Goal: Check status: Check status

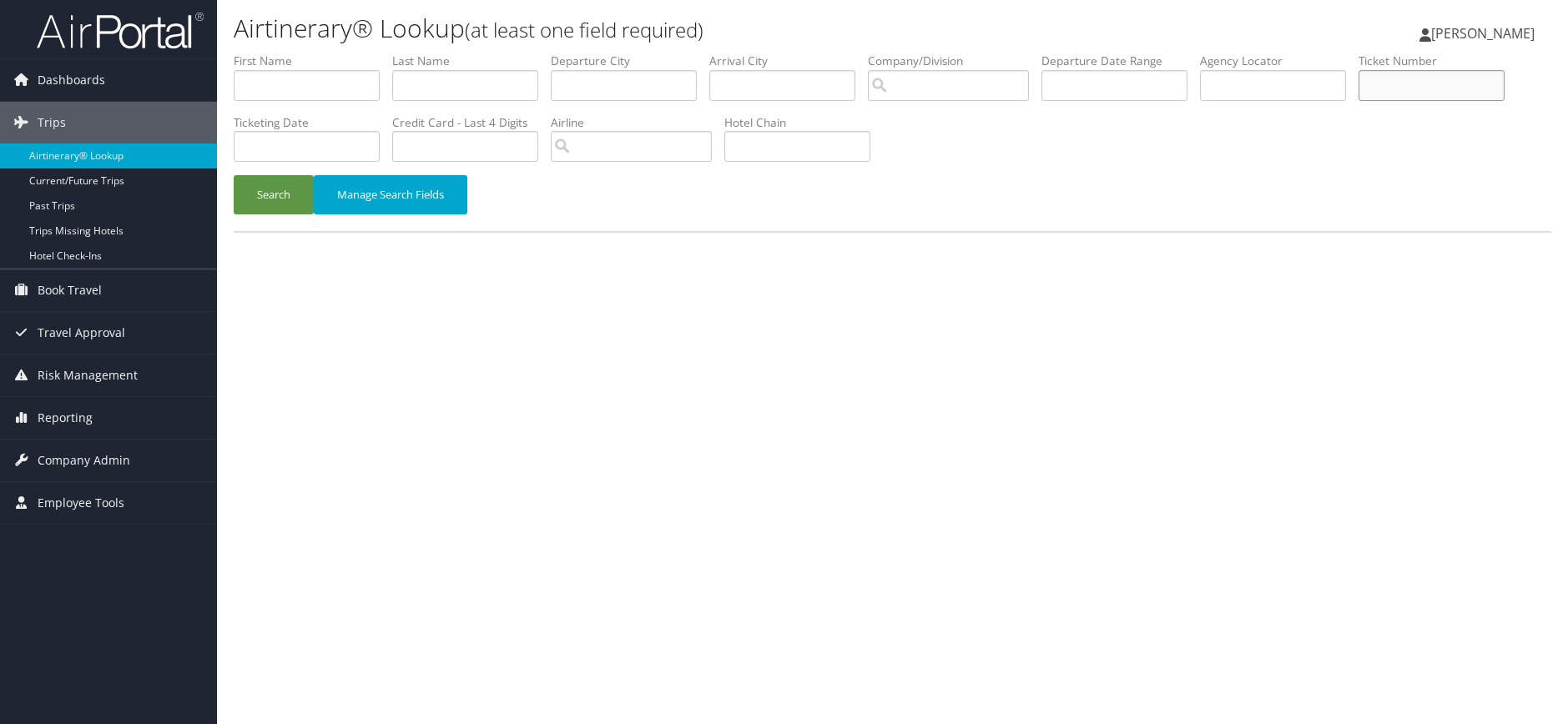
click at [1465, 86] on input "text" at bounding box center [1432, 86] width 146 height 31
paste input "89008976216171"
click at [234, 175] on button "Search" at bounding box center [274, 194] width 80 height 39
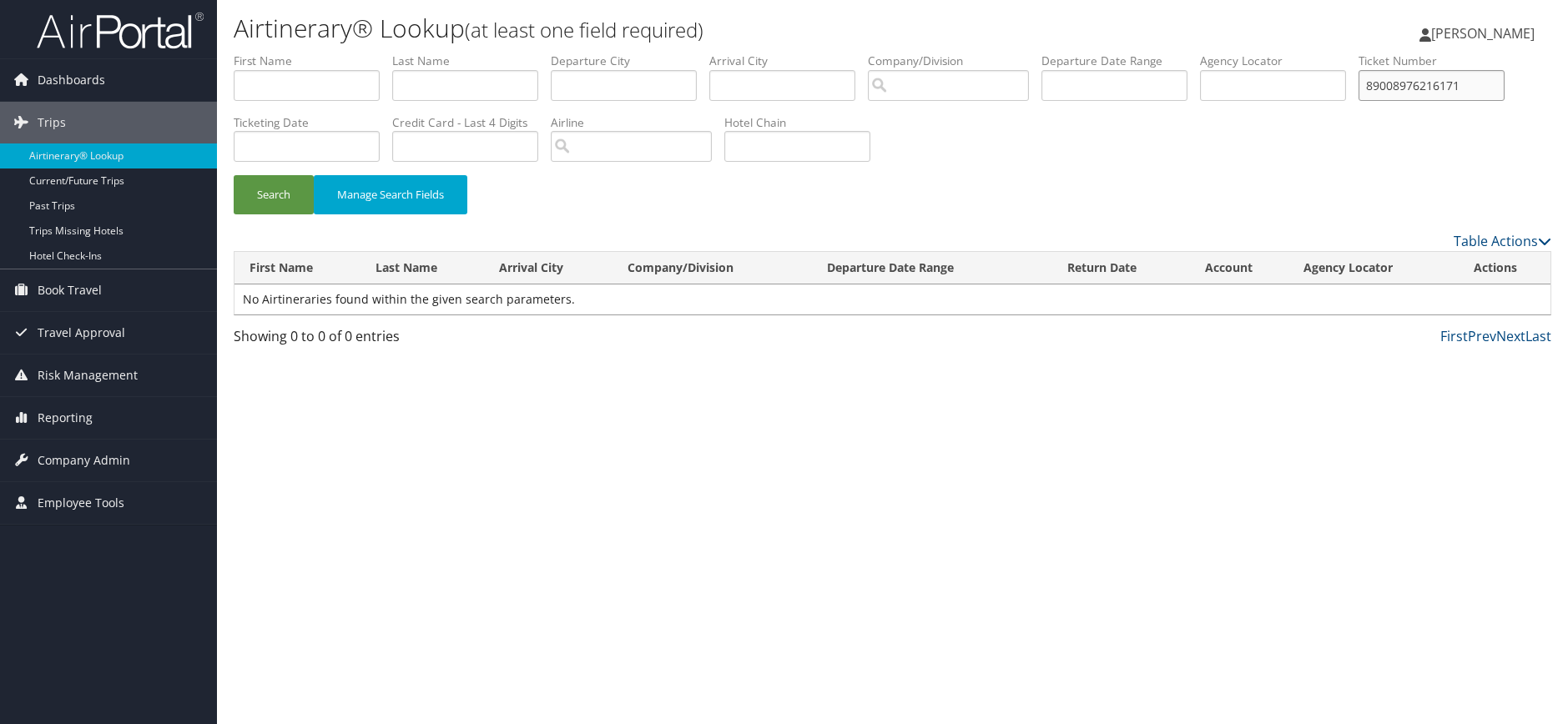
click at [1497, 76] on input "89008976216171" at bounding box center [1432, 86] width 146 height 31
type input "8900897621617"
click at [234, 175] on button "Search" at bounding box center [274, 194] width 80 height 39
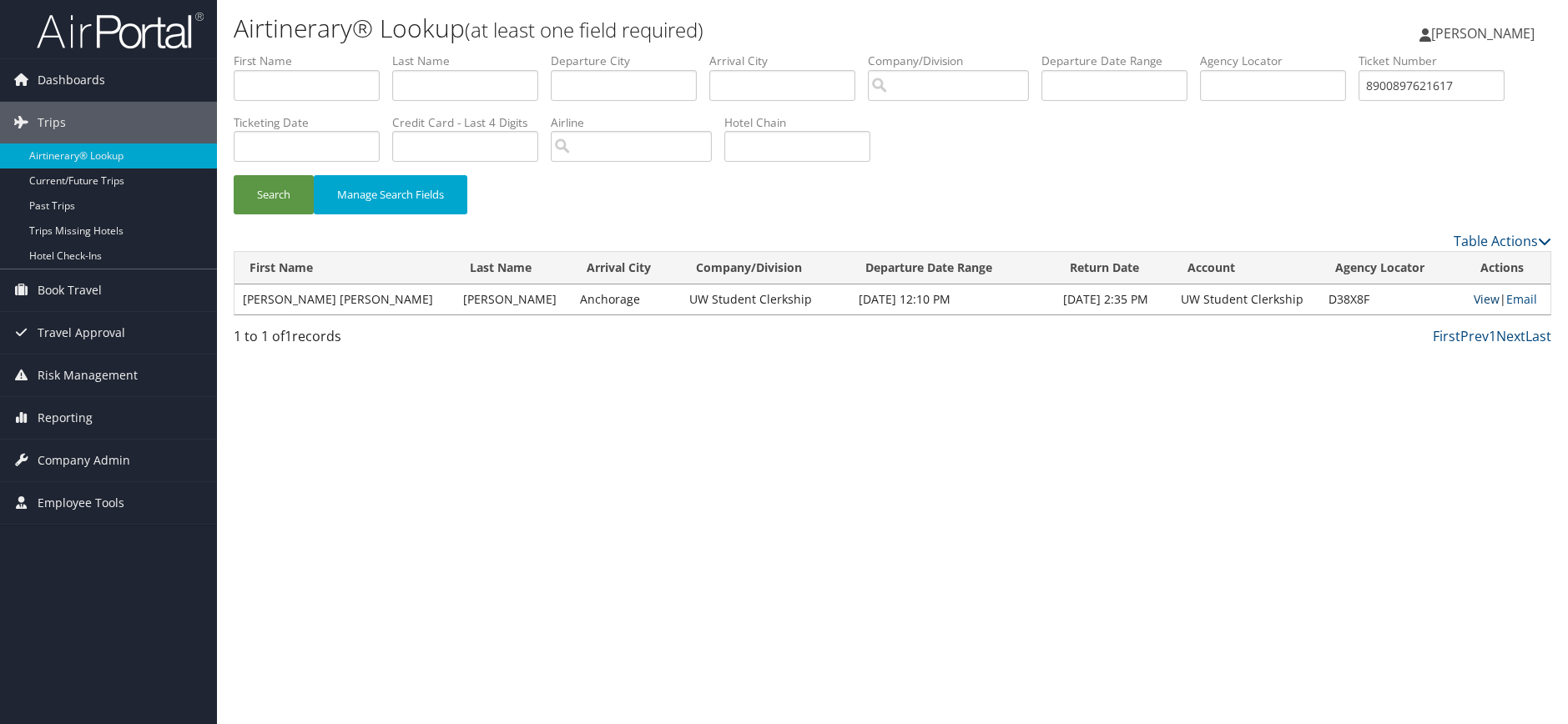
click at [1477, 295] on link "View" at bounding box center [1487, 299] width 26 height 16
click at [1446, 90] on input "8900897621617" at bounding box center [1432, 86] width 146 height 31
drag, startPoint x: 1503, startPoint y: 84, endPoint x: 1214, endPoint y: 74, distance: 289.2
click at [1214, 53] on ul "First Name Last Name Departure City Arrival City Company/Division Airport/City …" at bounding box center [892, 53] width 1318 height 0
paste input "89008976491724"
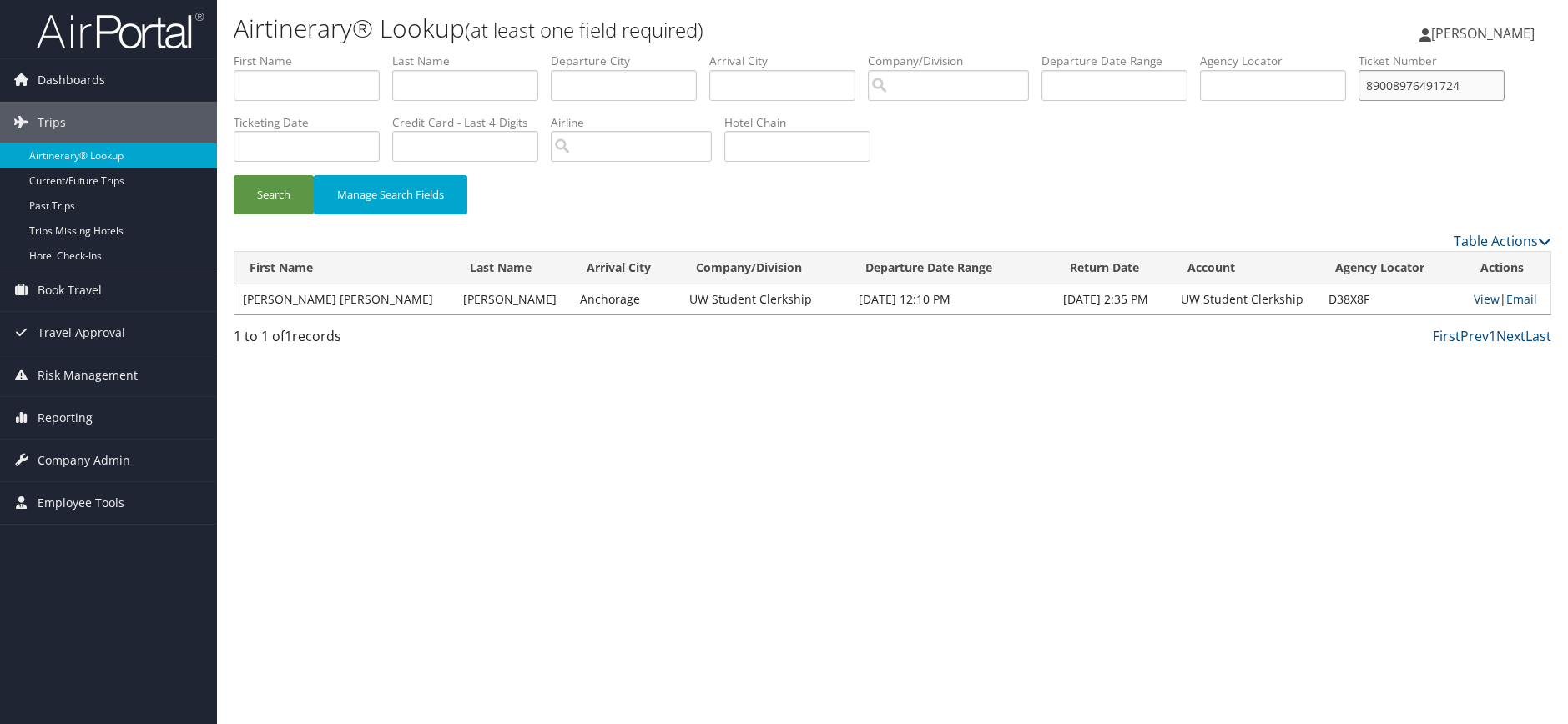
click at [234, 175] on button "Search" at bounding box center [274, 194] width 80 height 39
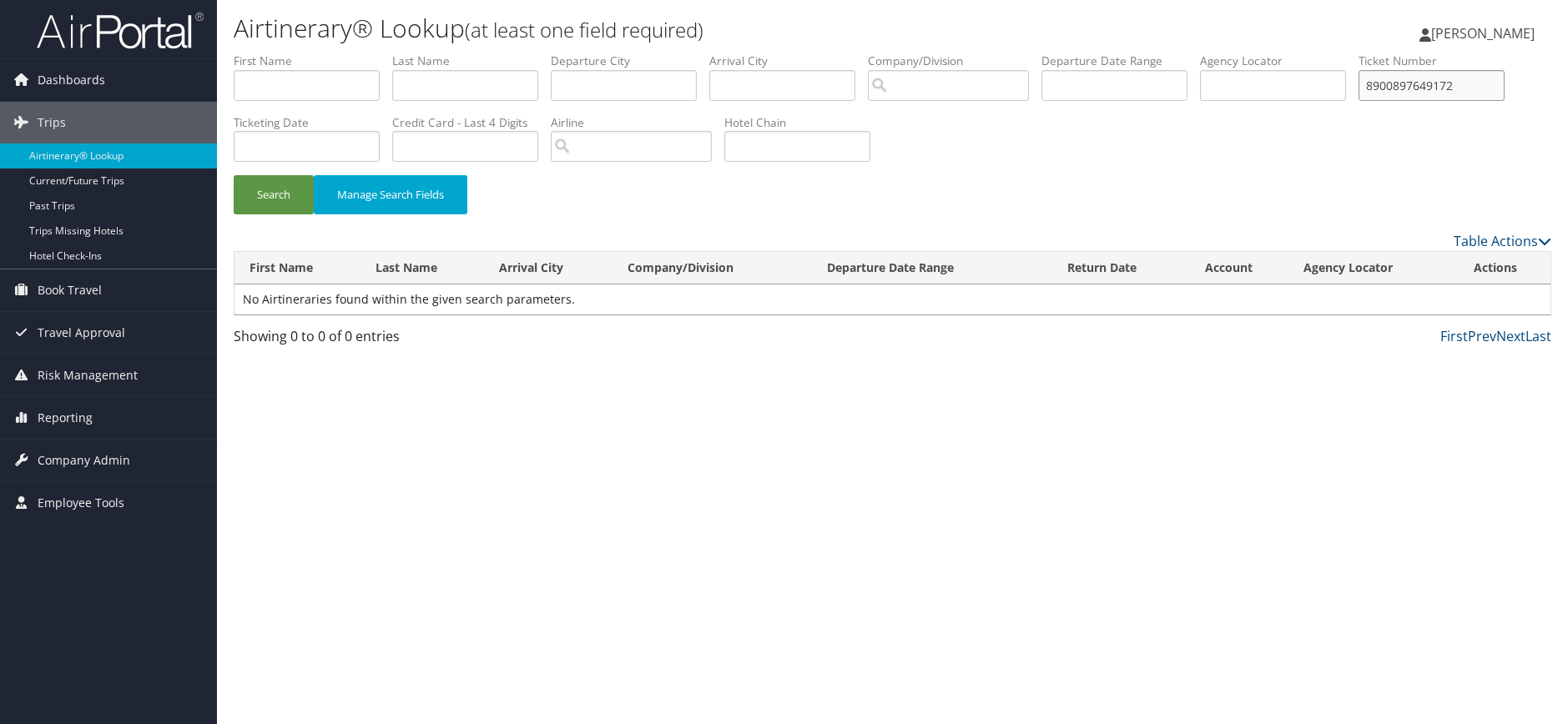
click at [234, 175] on button "Search" at bounding box center [274, 194] width 80 height 39
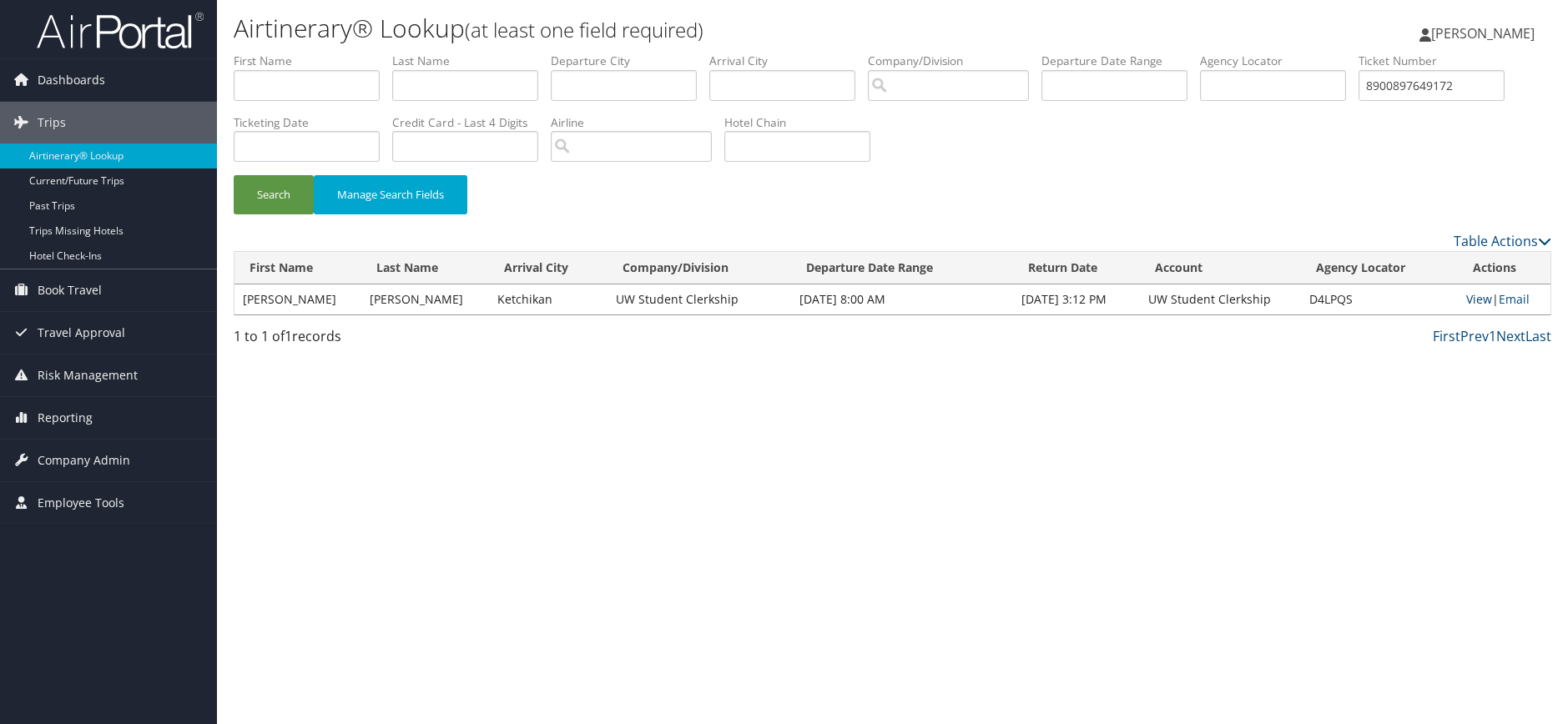
click at [1470, 295] on link "View" at bounding box center [1479, 299] width 26 height 16
click at [1500, 91] on input "8900897649172" at bounding box center [1432, 86] width 146 height 31
drag, startPoint x: 1471, startPoint y: 89, endPoint x: 1188, endPoint y: 81, distance: 283.1
click at [1192, 53] on ul "First Name Last Name Departure City Arrival City Company/Division Airport/City …" at bounding box center [892, 53] width 1318 height 0
paste input "676"
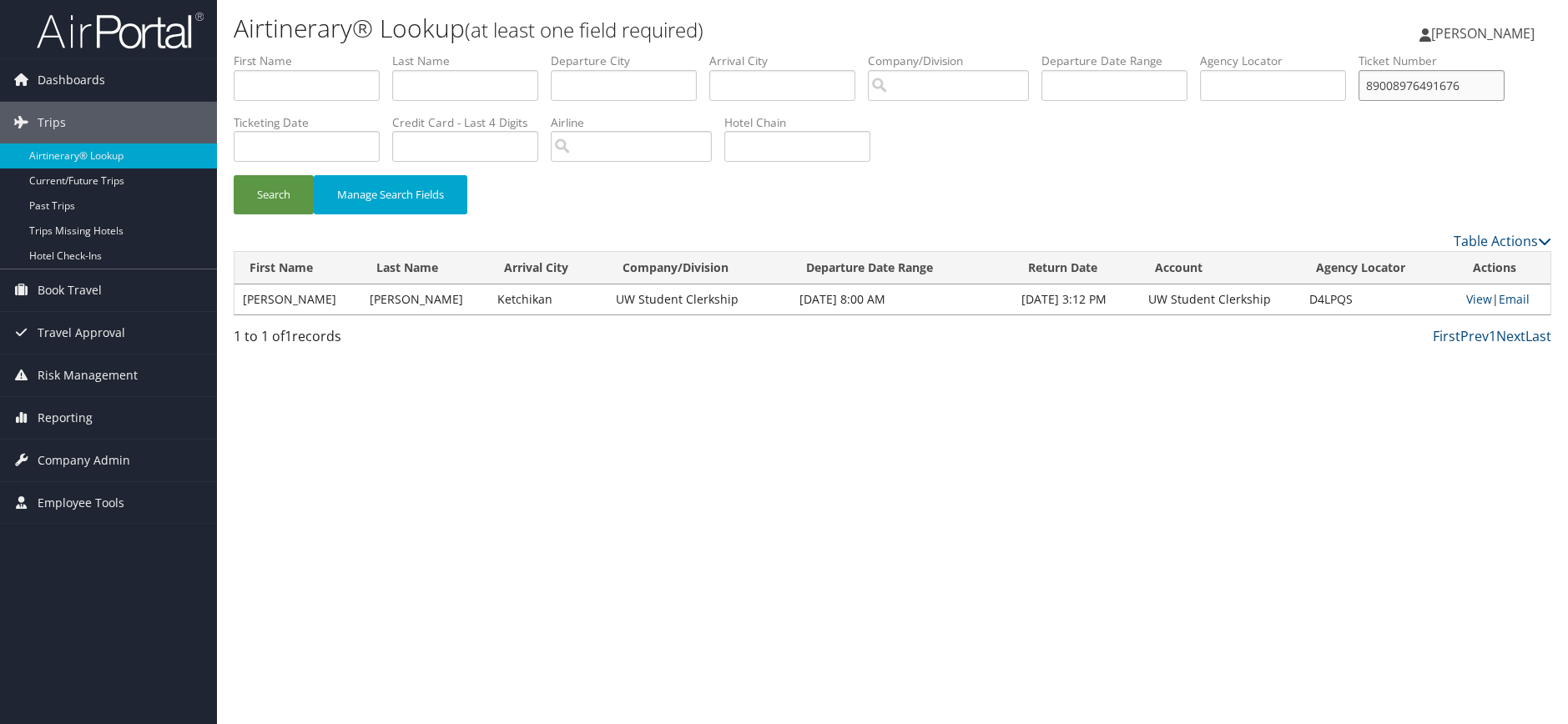
click at [234, 175] on button "Search" at bounding box center [274, 194] width 80 height 39
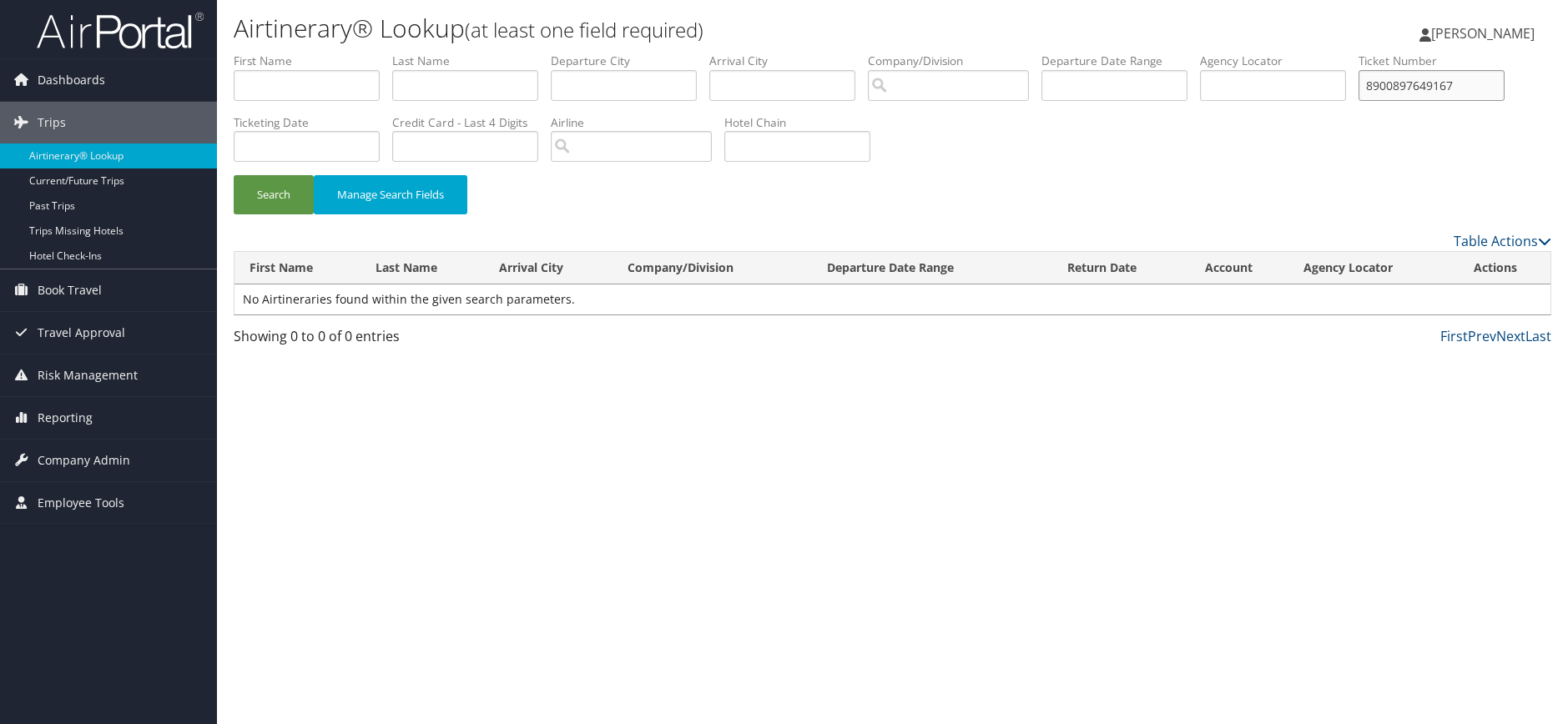
click at [234, 175] on button "Search" at bounding box center [274, 194] width 80 height 39
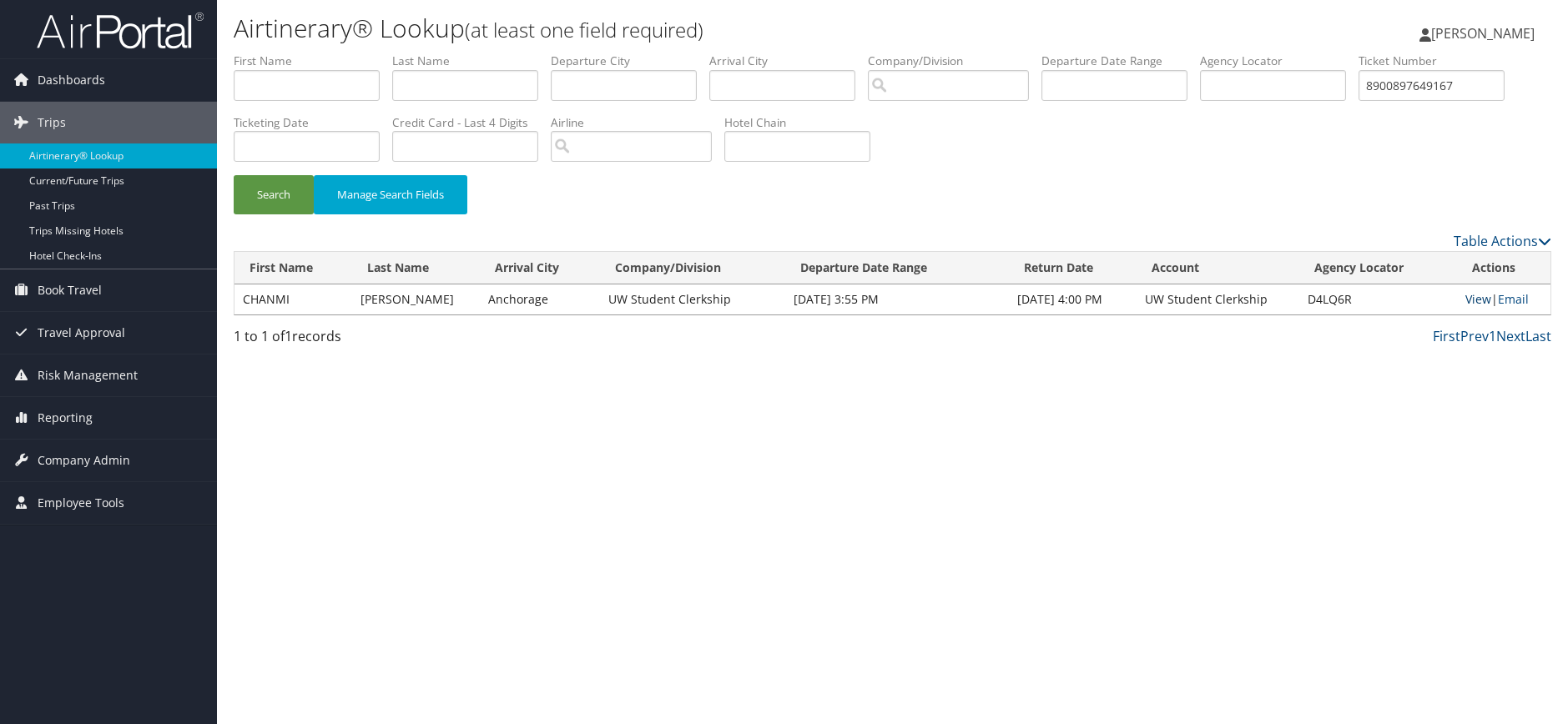
click at [1473, 299] on link "View" at bounding box center [1479, 299] width 26 height 16
click at [1462, 81] on input "8900897649167" at bounding box center [1432, 86] width 146 height 31
drag, startPoint x: 1481, startPoint y: 84, endPoint x: 1229, endPoint y: 84, distance: 252.0
click at [1229, 53] on ul "First Name Last Name Departure City Arrival City Company/Division Airport/City …" at bounding box center [892, 53] width 1318 height 0
paste input "0277310343889"
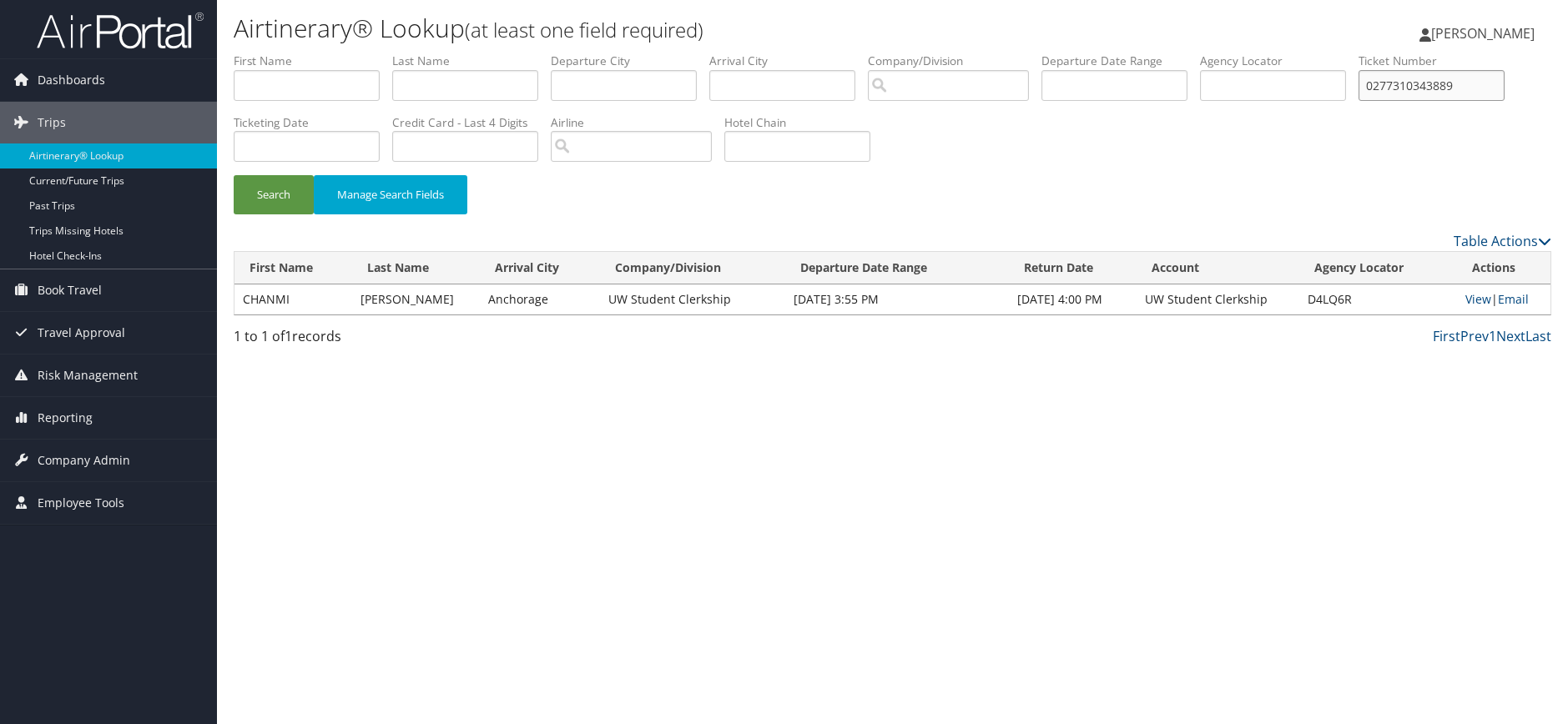
click at [234, 175] on button "Search" at bounding box center [274, 194] width 80 height 39
click at [1470, 297] on link "View" at bounding box center [1479, 299] width 26 height 16
click at [1477, 81] on input "0277310343889" at bounding box center [1432, 86] width 146 height 31
drag, startPoint x: 1485, startPoint y: 82, endPoint x: 1178, endPoint y: 93, distance: 307.2
click at [1178, 53] on ul "First Name Last Name Departure City Arrival City Company/Division Airport/City …" at bounding box center [892, 53] width 1318 height 0
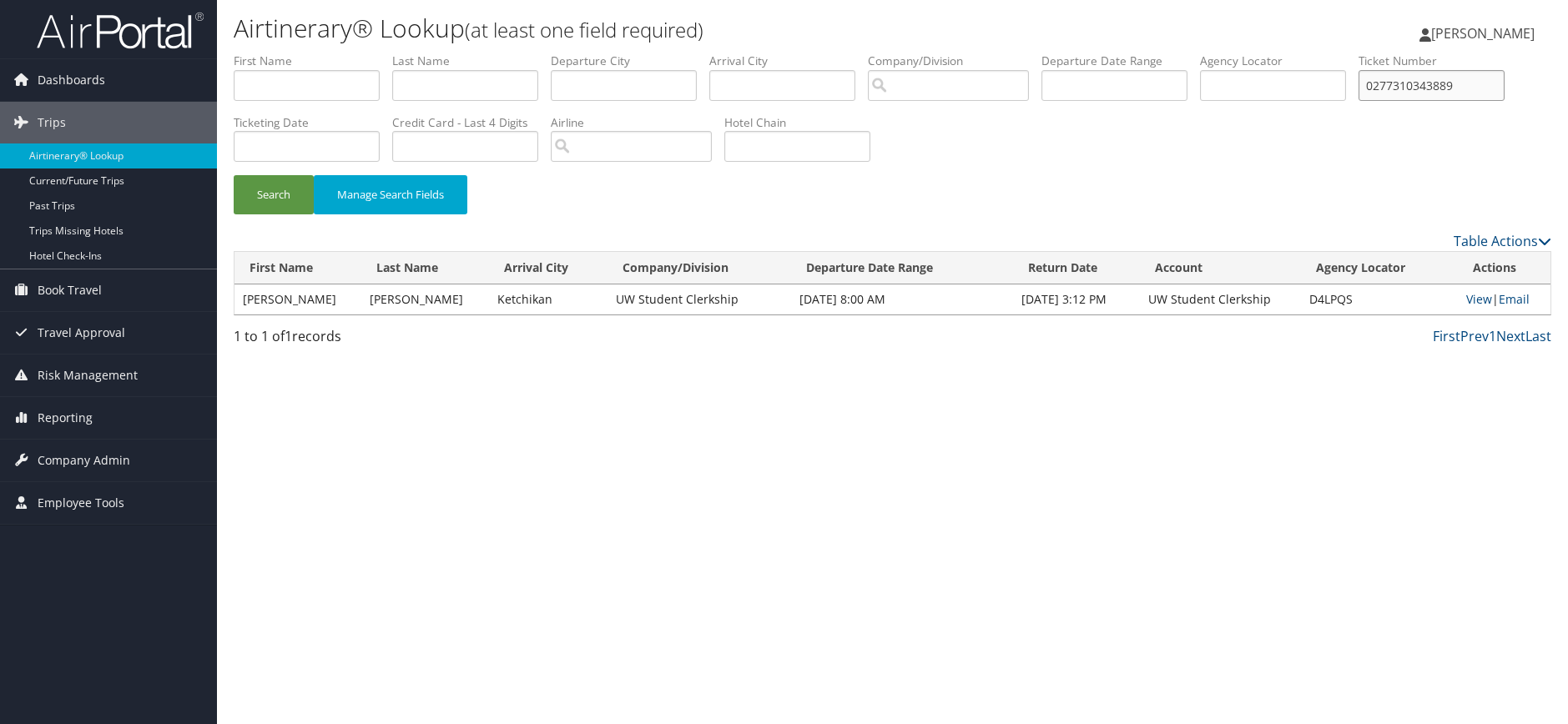
paste input "89008976630615"
click at [234, 175] on button "Search" at bounding box center [274, 194] width 80 height 39
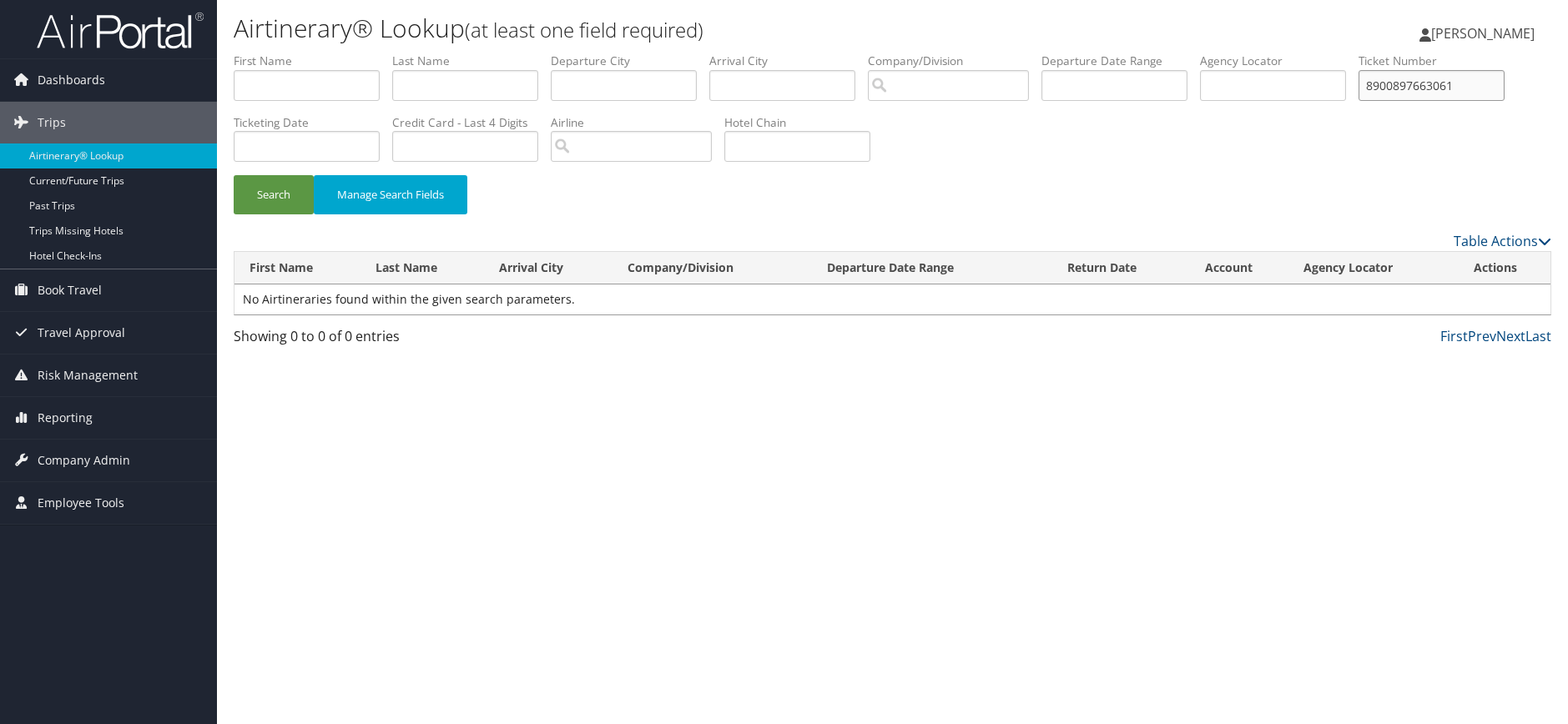
click at [234, 175] on button "Search" at bounding box center [274, 194] width 80 height 39
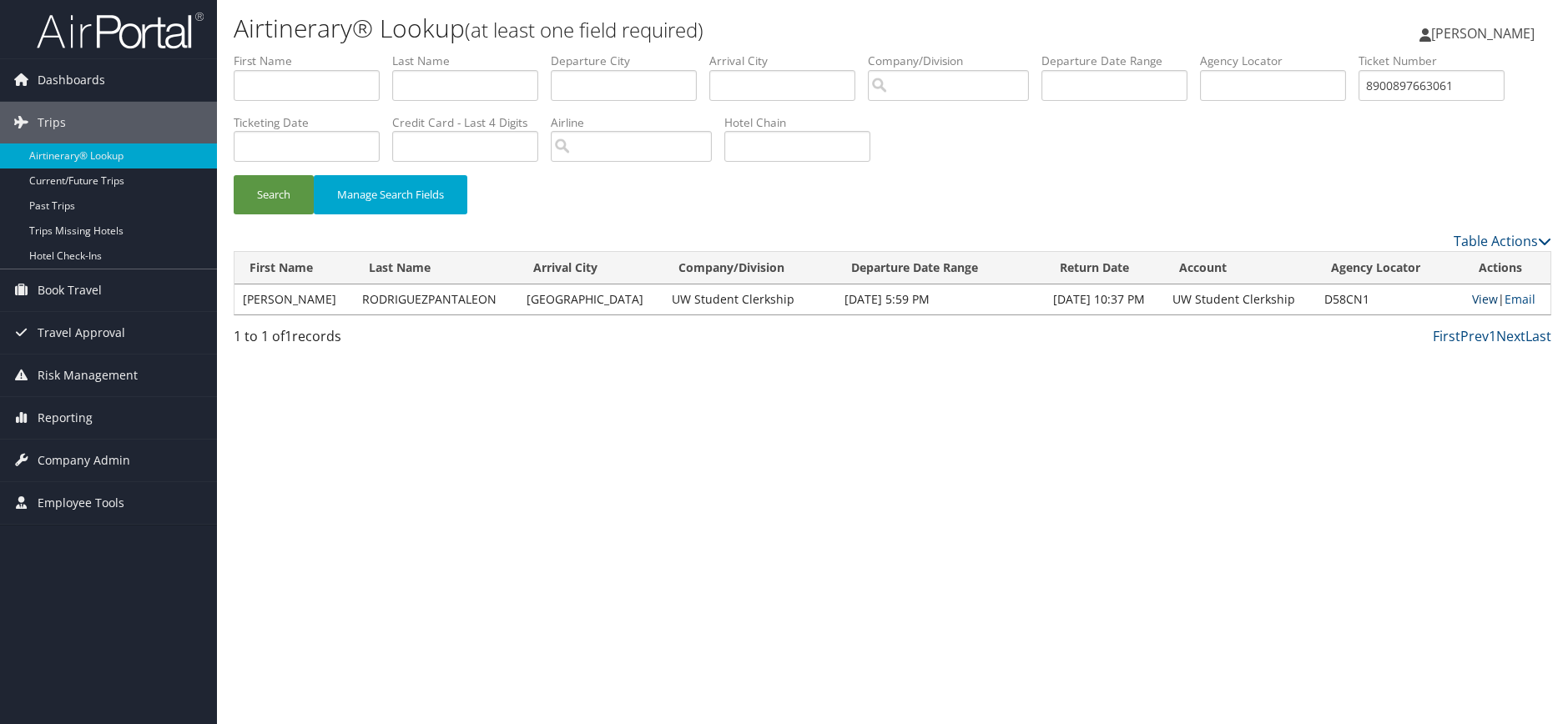
click at [1476, 297] on link "View" at bounding box center [1485, 299] width 26 height 16
click at [1474, 94] on input "8900897663061" at bounding box center [1432, 86] width 146 height 31
drag, startPoint x: 1485, startPoint y: 79, endPoint x: 1233, endPoint y: 79, distance: 252.0
click at [1233, 53] on ul "First Name Last Name Departure City Arrival City Company/Division Airport/City …" at bounding box center [892, 53] width 1318 height 0
paste input "98670"
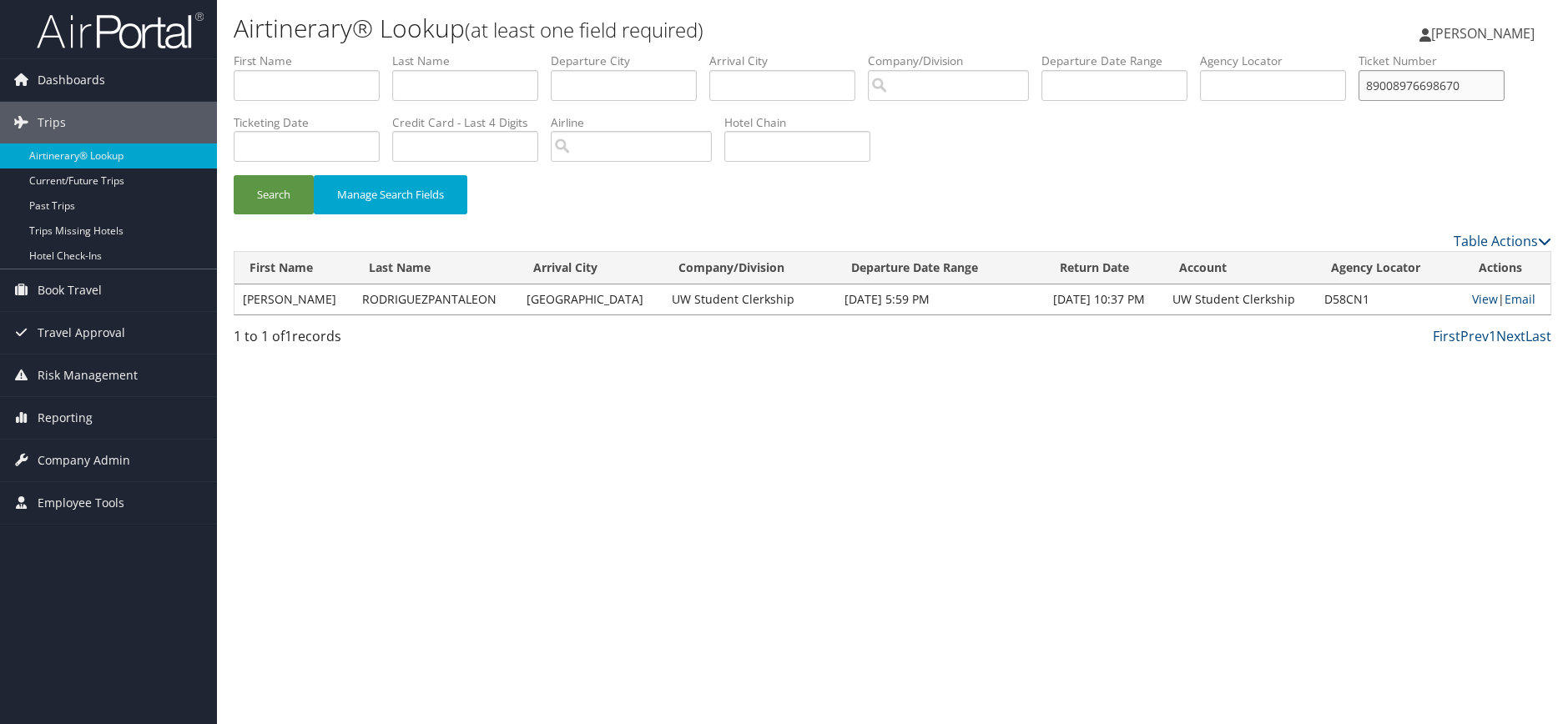
click at [234, 175] on button "Search" at bounding box center [274, 194] width 80 height 39
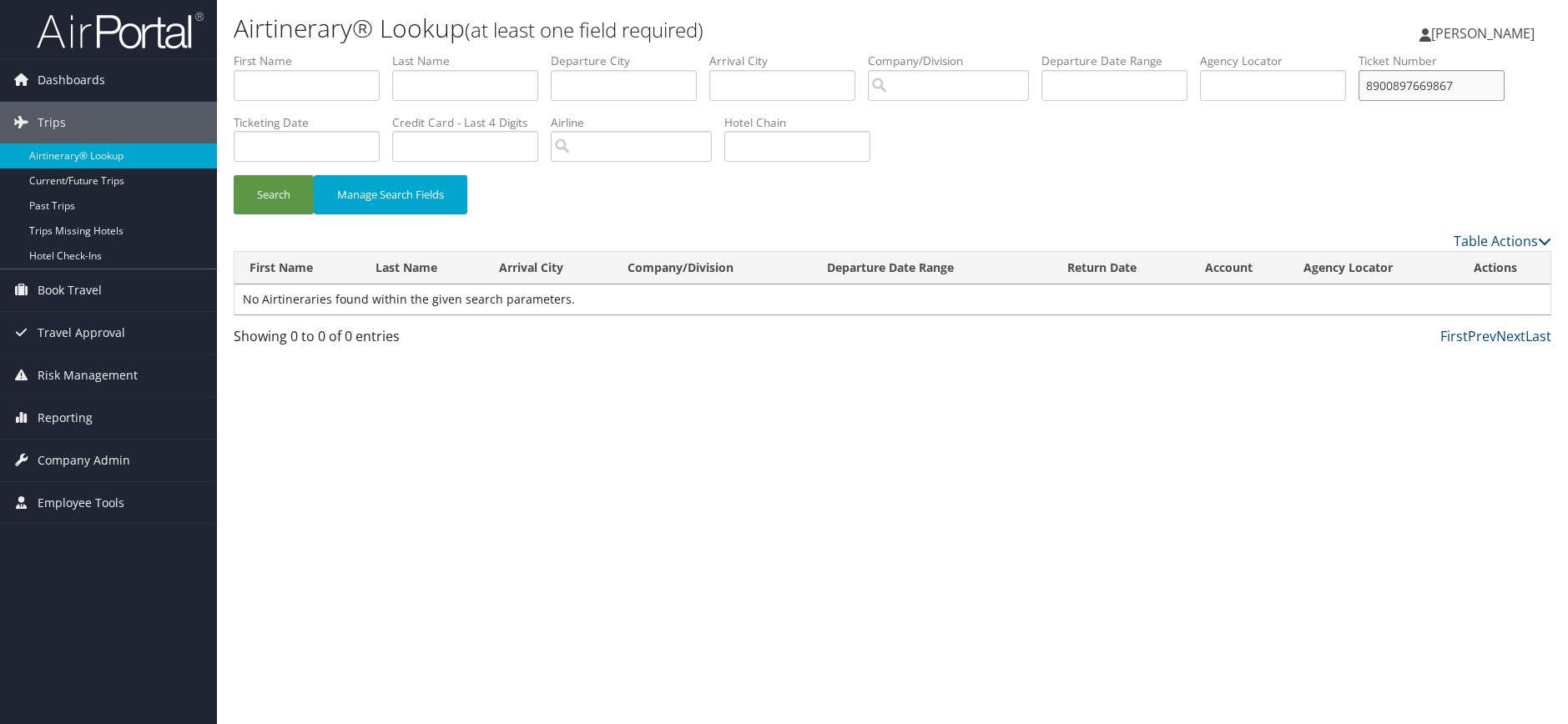
click at [234, 175] on button "Search" at bounding box center [274, 194] width 80 height 39
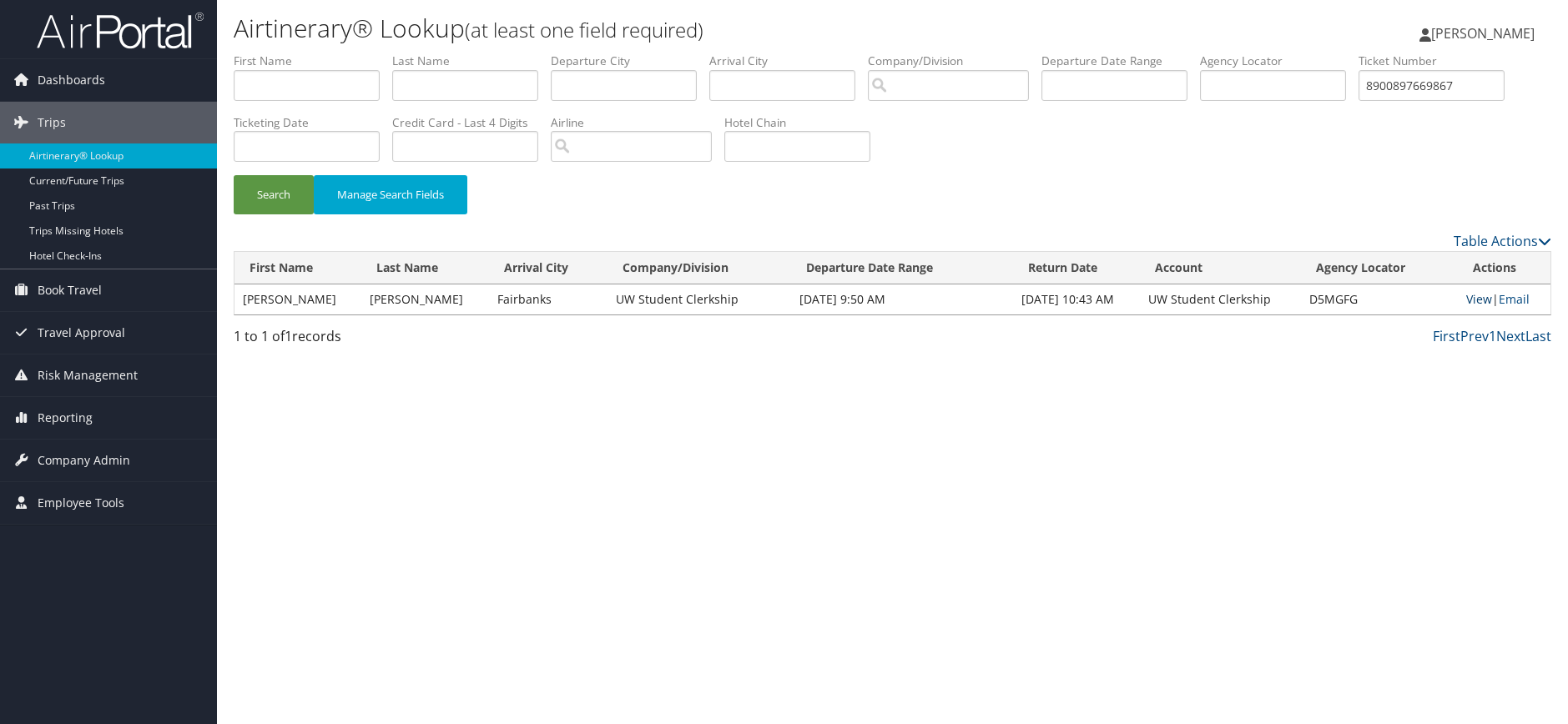
click at [1480, 299] on link "View" at bounding box center [1479, 299] width 26 height 16
click at [1479, 75] on input "8900897669867" at bounding box center [1432, 86] width 146 height 31
drag, startPoint x: 1357, startPoint y: 79, endPoint x: 1148, endPoint y: 76, distance: 209.0
click at [1148, 53] on ul "First Name Last Name Departure City Arrival City Company/Division Airport/City …" at bounding box center [892, 53] width 1318 height 0
paste input "0067310542168"
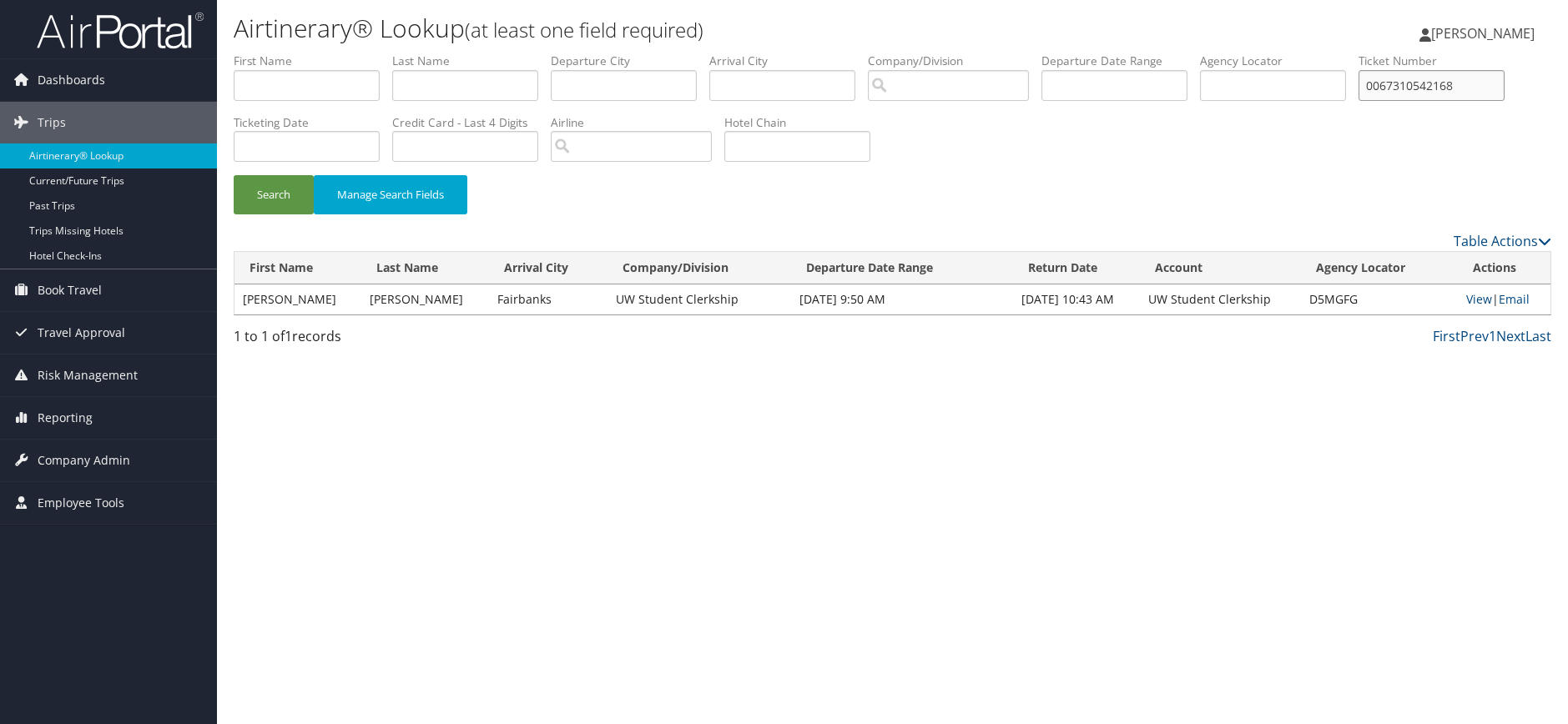
click at [234, 175] on button "Search" at bounding box center [274, 194] width 80 height 39
click at [1472, 299] on link "View" at bounding box center [1479, 299] width 26 height 16
click at [1438, 95] on input "0067310542168" at bounding box center [1432, 86] width 146 height 31
drag, startPoint x: 1502, startPoint y: 83, endPoint x: 1063, endPoint y: 84, distance: 439.0
click at [1059, 53] on ul "First Name Last Name Departure City Arrival City Company/Division Airport/City …" at bounding box center [892, 53] width 1318 height 0
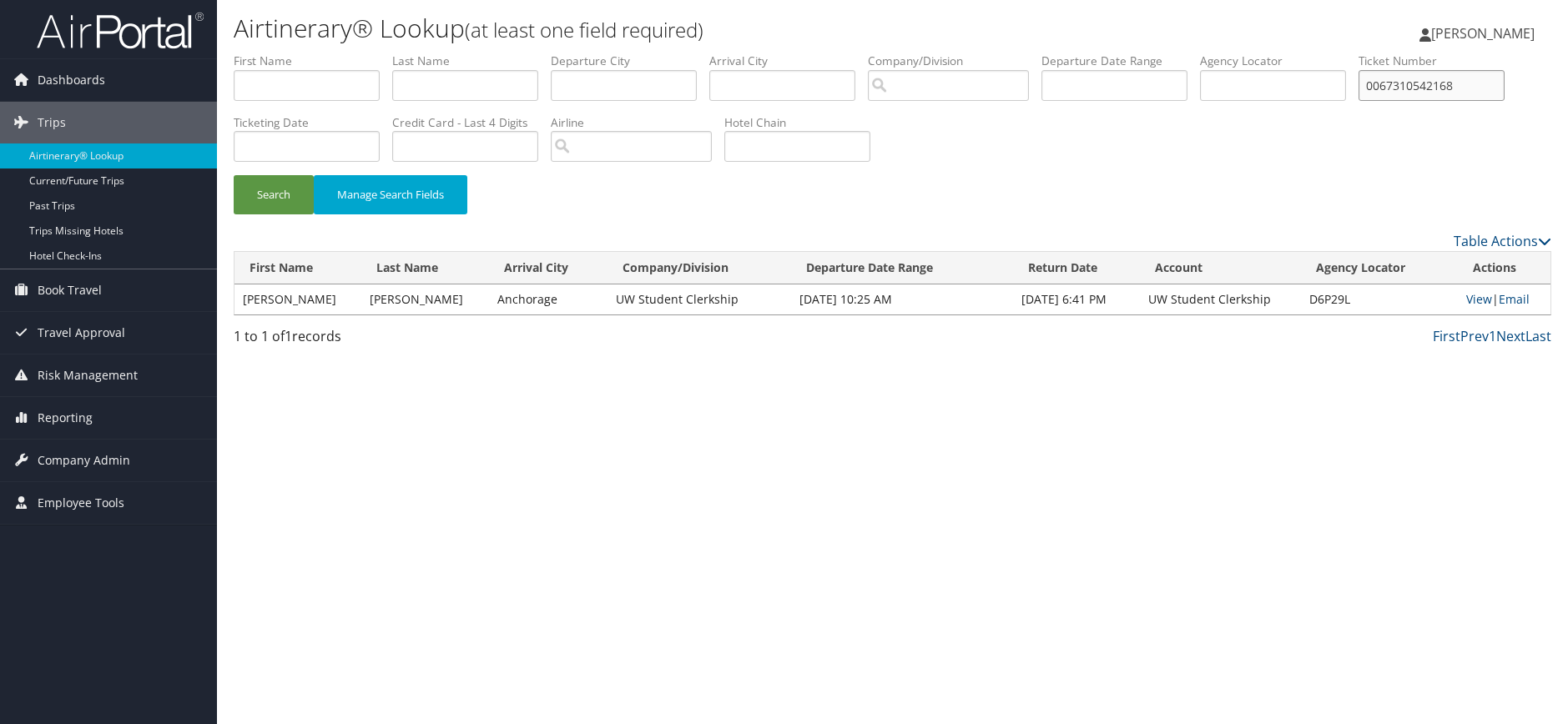
paste input "89008976882652"
click at [234, 175] on button "Search" at bounding box center [274, 194] width 80 height 39
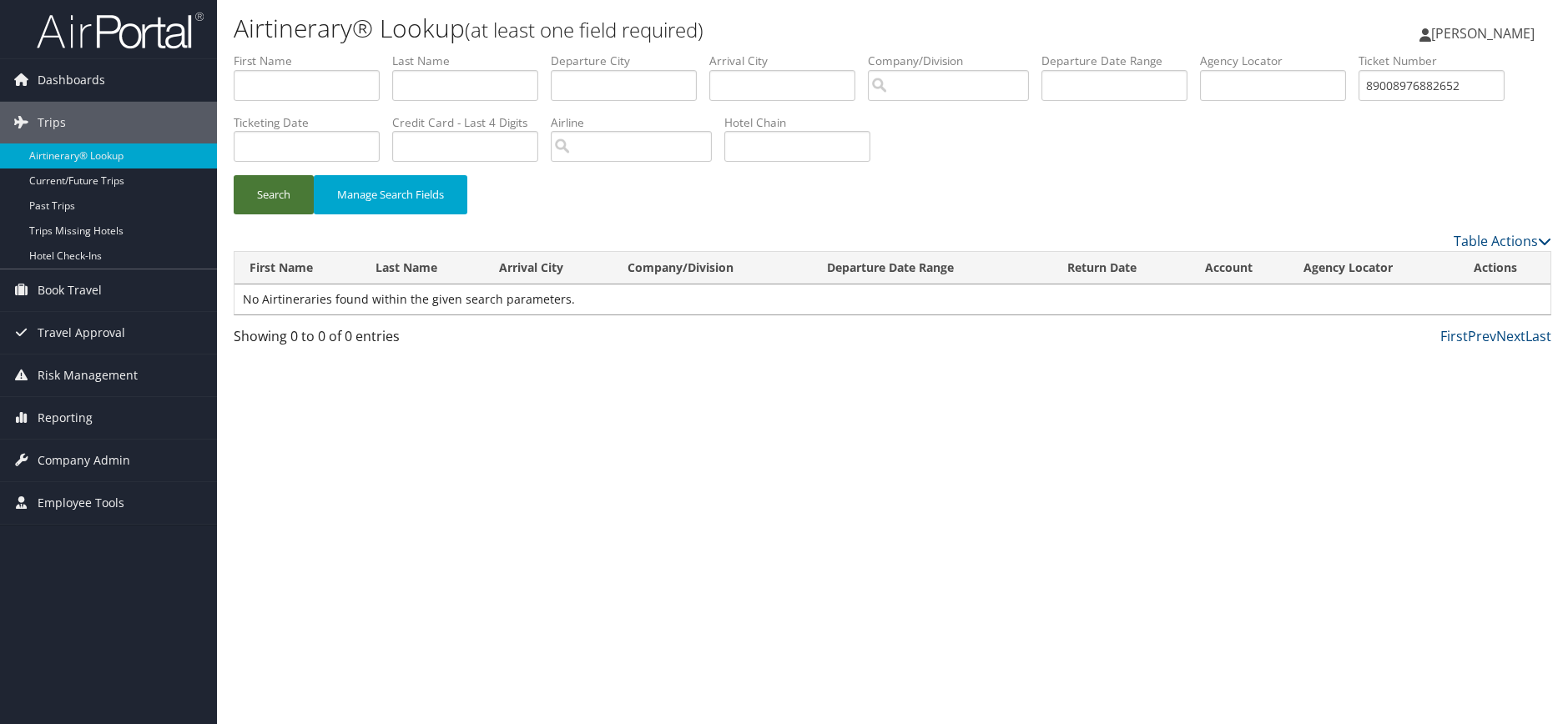
click at [286, 185] on button "Search" at bounding box center [274, 194] width 80 height 39
click at [1503, 84] on input "89008976882652" at bounding box center [1432, 86] width 146 height 31
click at [234, 175] on button "Search" at bounding box center [274, 194] width 80 height 39
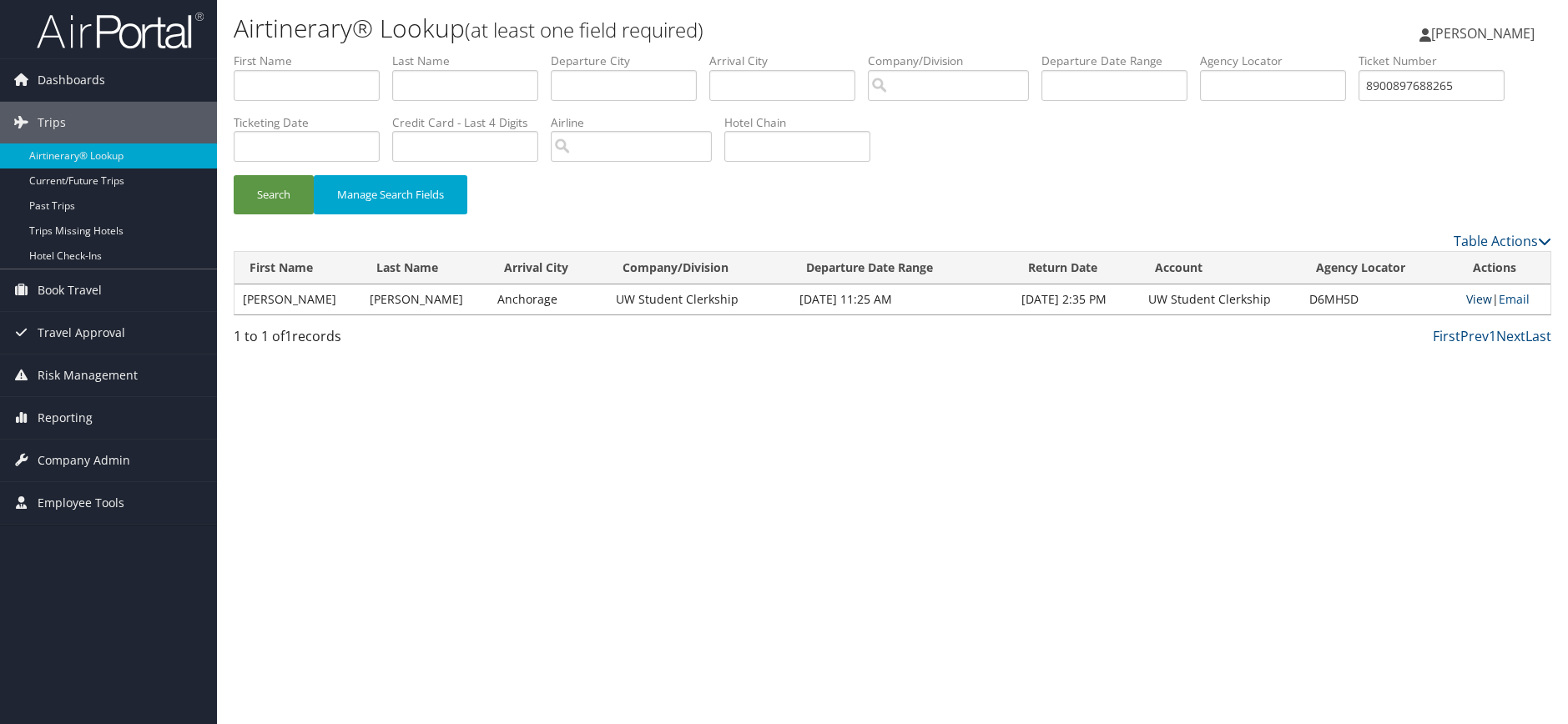
click at [1472, 295] on link "View" at bounding box center [1479, 299] width 26 height 16
click at [1472, 88] on input "8900897688265" at bounding box center [1432, 86] width 146 height 31
drag, startPoint x: 1426, startPoint y: 88, endPoint x: 1253, endPoint y: 55, distance: 176.1
click at [1248, 53] on ul "First Name Last Name Departure City Arrival City Company/Division Airport/City …" at bounding box center [892, 53] width 1318 height 0
paste input "95142"
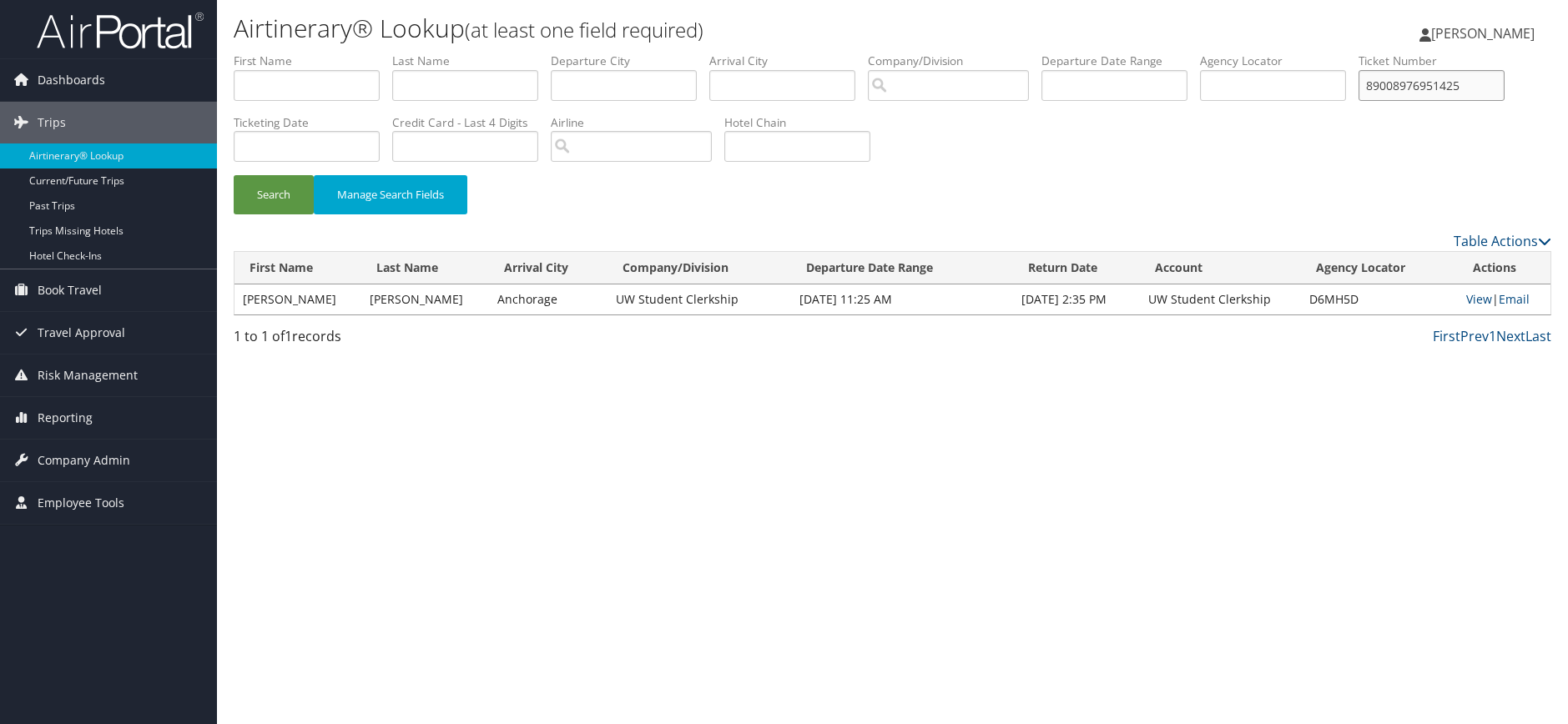
click at [234, 175] on button "Search" at bounding box center [274, 194] width 80 height 39
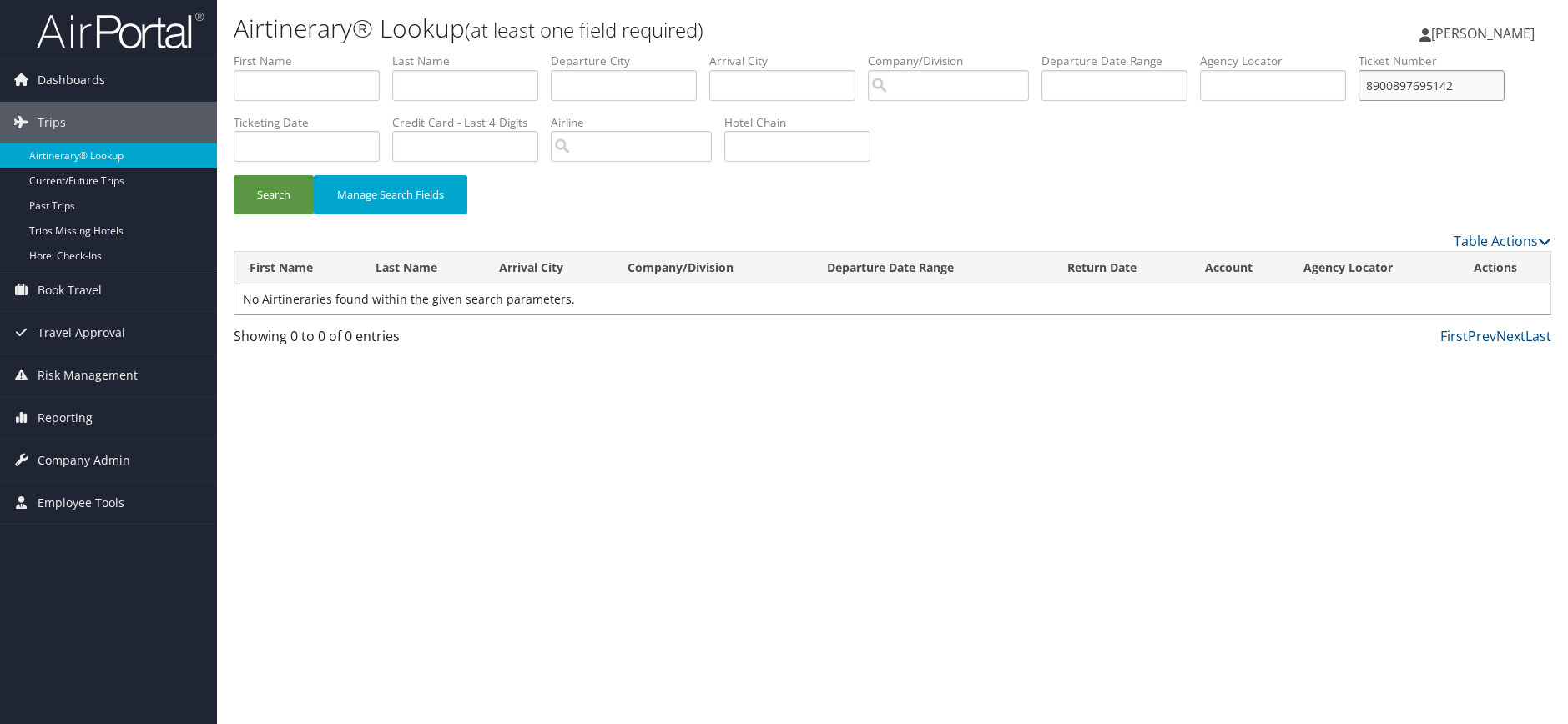
type input "8900897695142"
click at [234, 175] on button "Search" at bounding box center [274, 194] width 80 height 39
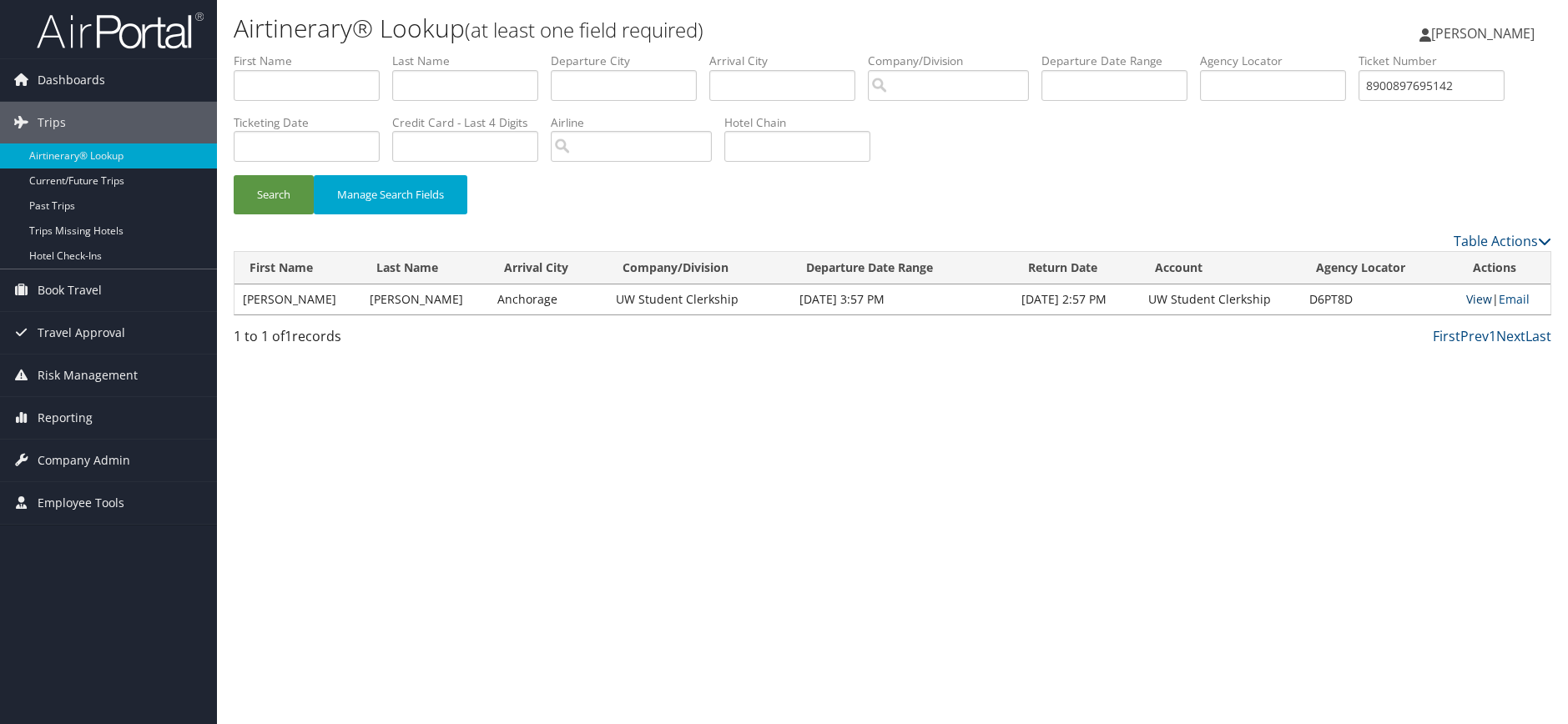
click at [1478, 302] on link "View" at bounding box center [1479, 299] width 26 height 16
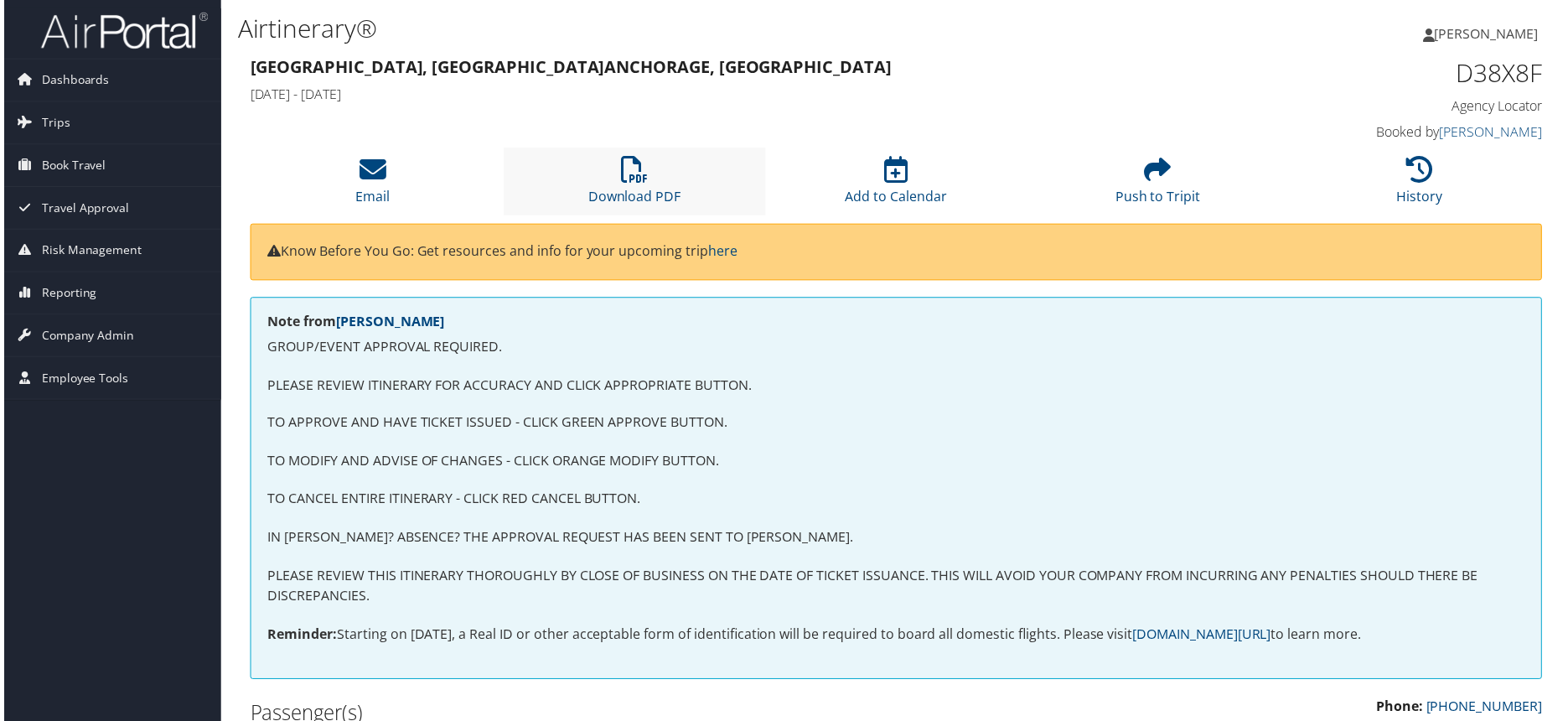
click at [615, 155] on li "Download PDF" at bounding box center [633, 182] width 264 height 68
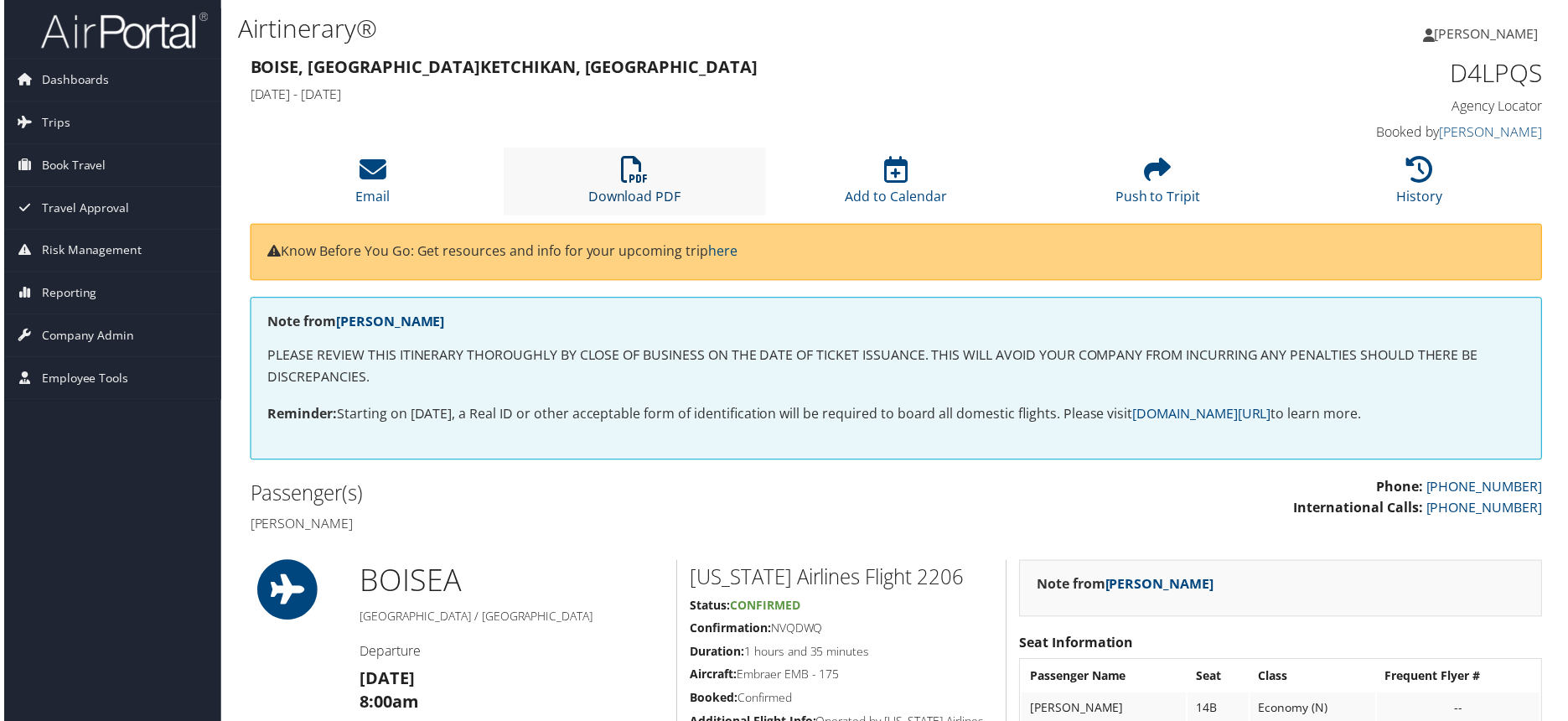
click at [648, 189] on link "Download PDF" at bounding box center [633, 186] width 93 height 40
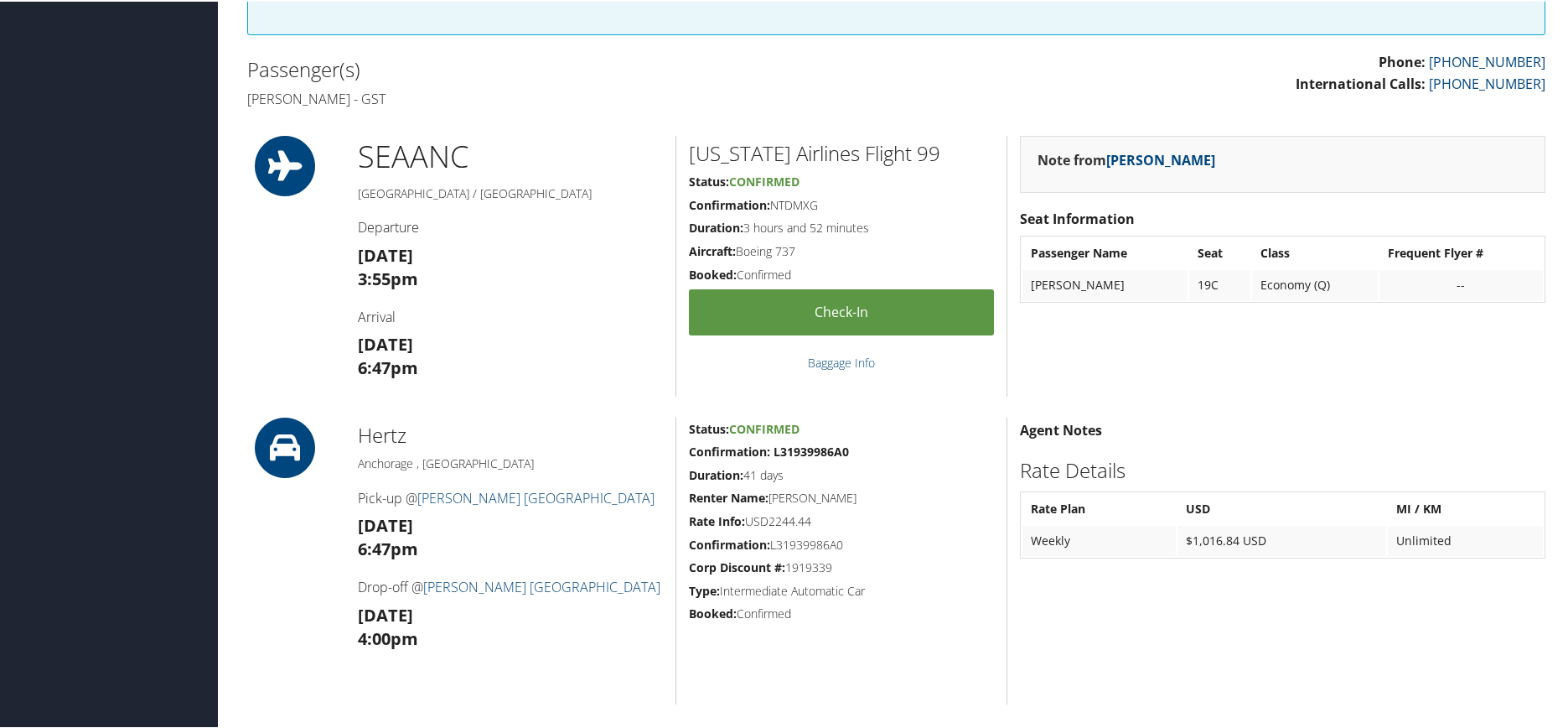
scroll to position [84, 0]
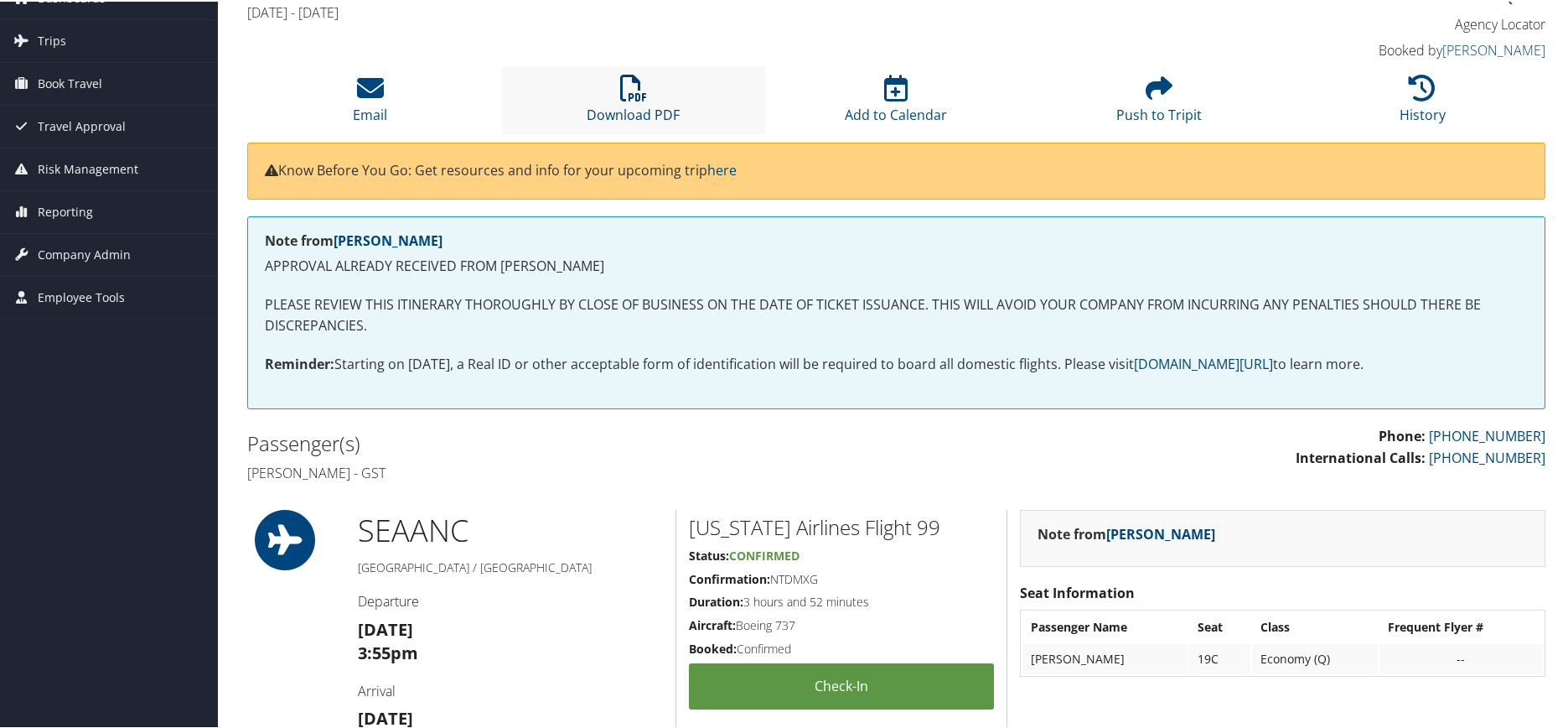
click at [621, 96] on icon at bounding box center [633, 86] width 27 height 27
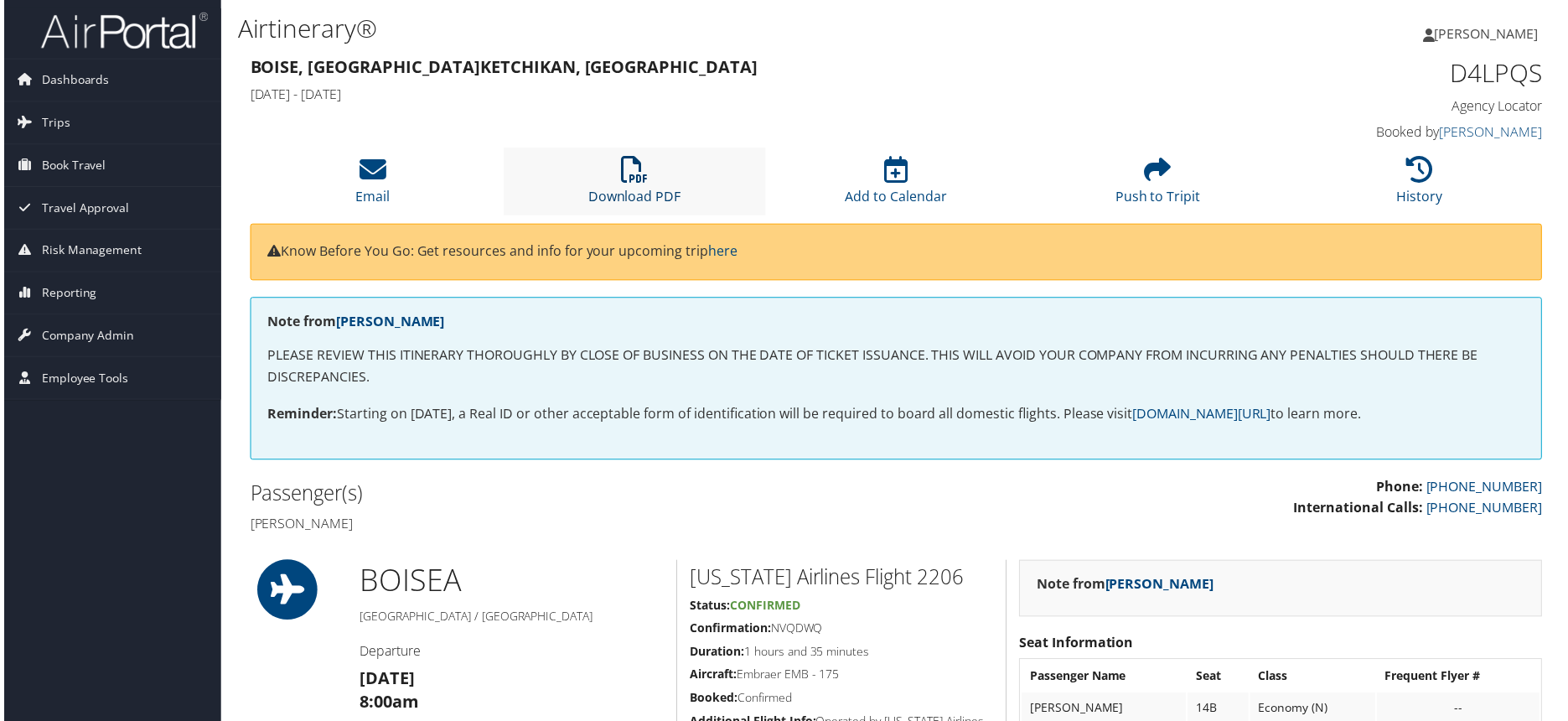
click at [646, 195] on link "Download PDF" at bounding box center [633, 186] width 93 height 40
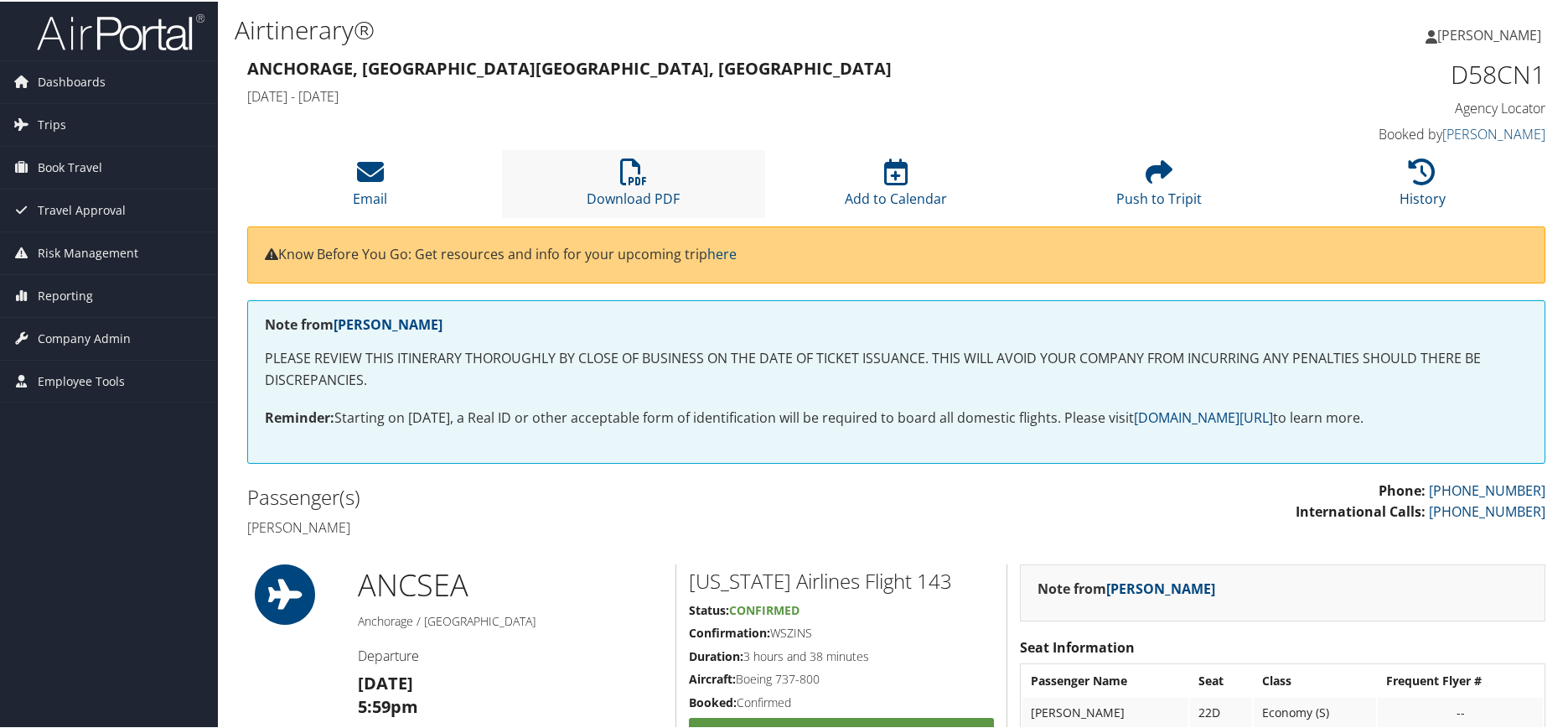
click at [693, 192] on li "Download PDF" at bounding box center [633, 182] width 264 height 68
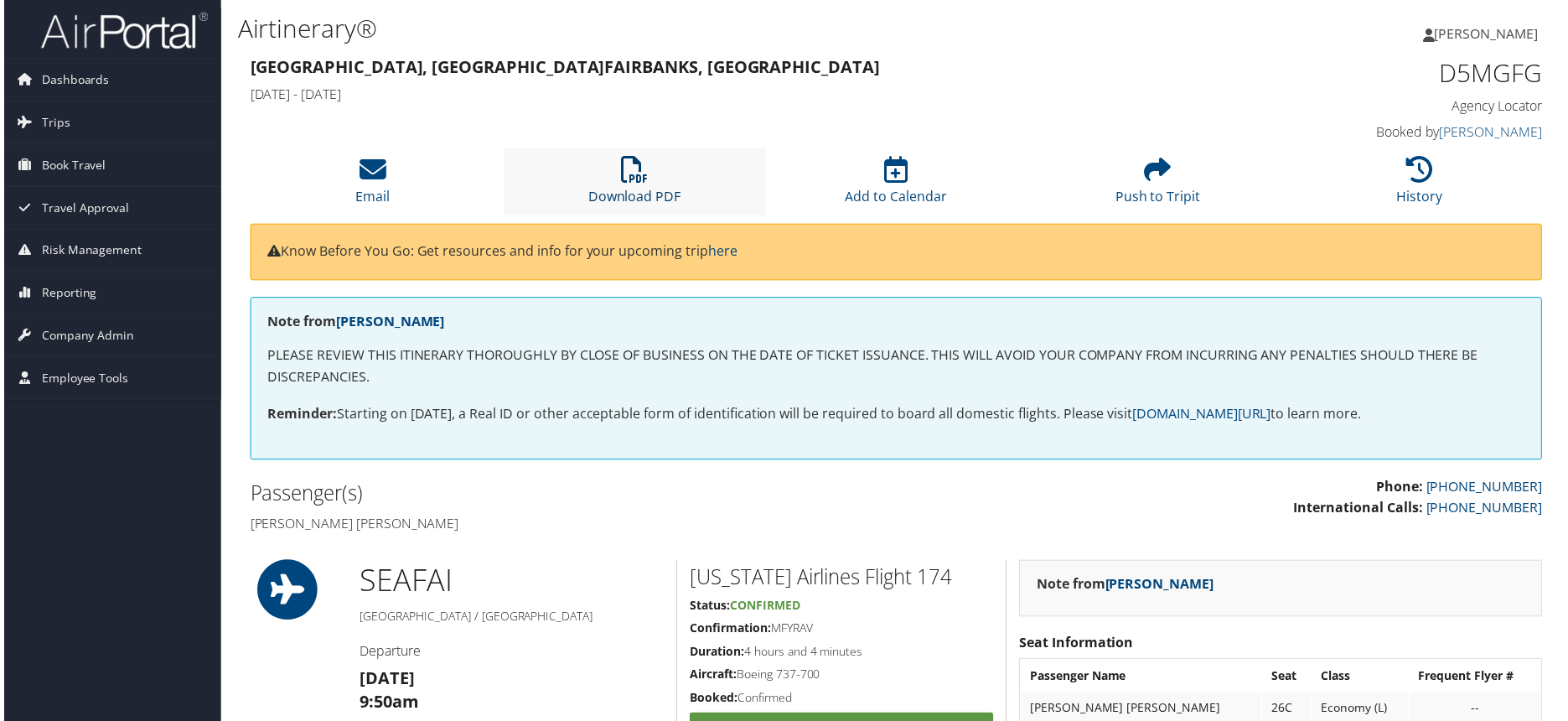
click at [641, 188] on link "Download PDF" at bounding box center [633, 186] width 93 height 40
click at [627, 161] on icon at bounding box center [633, 170] width 27 height 27
click at [637, 175] on icon at bounding box center [633, 170] width 27 height 27
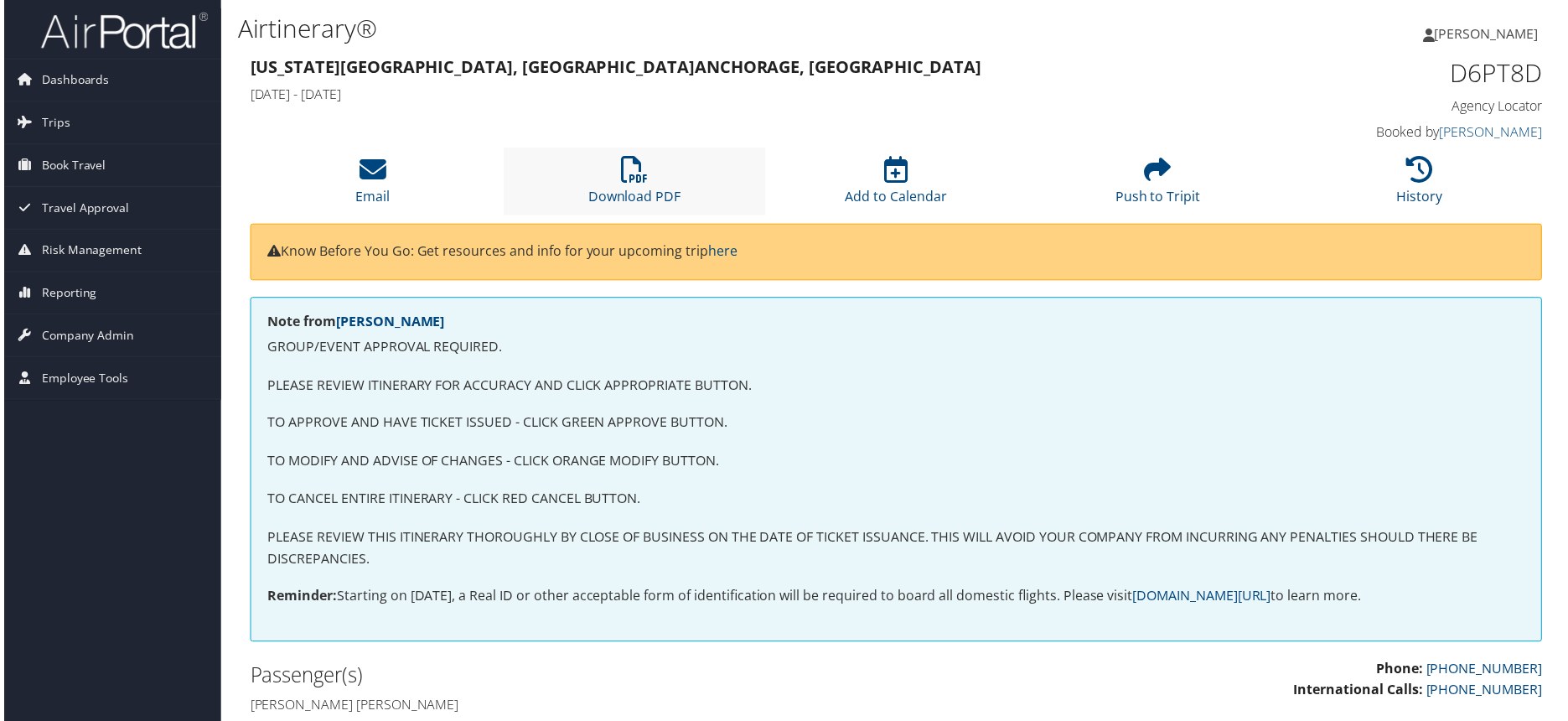
click at [662, 186] on li "Download PDF" at bounding box center [633, 182] width 264 height 68
